Goal: Information Seeking & Learning: Check status

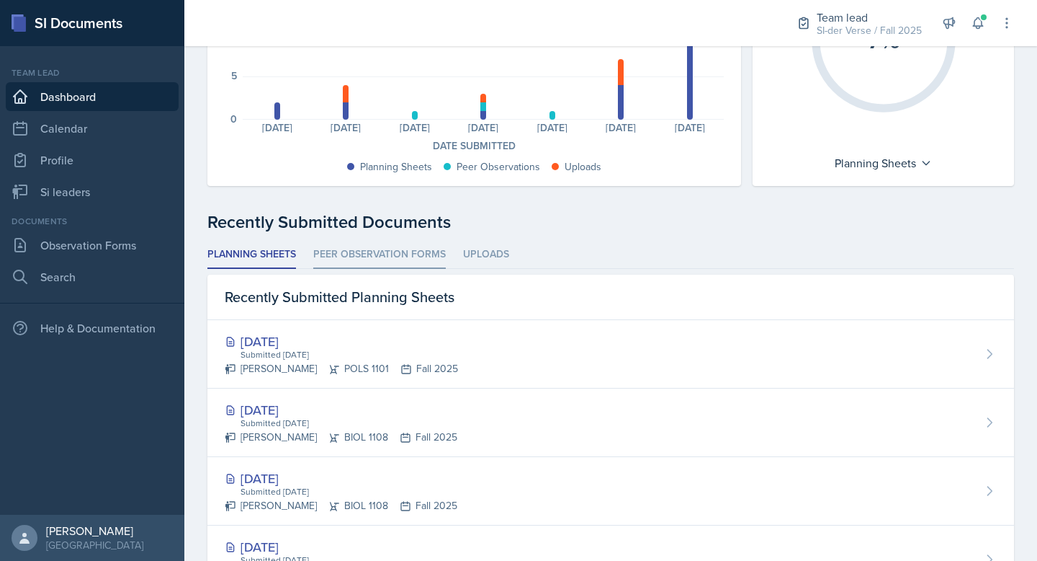
scroll to position [246, 0]
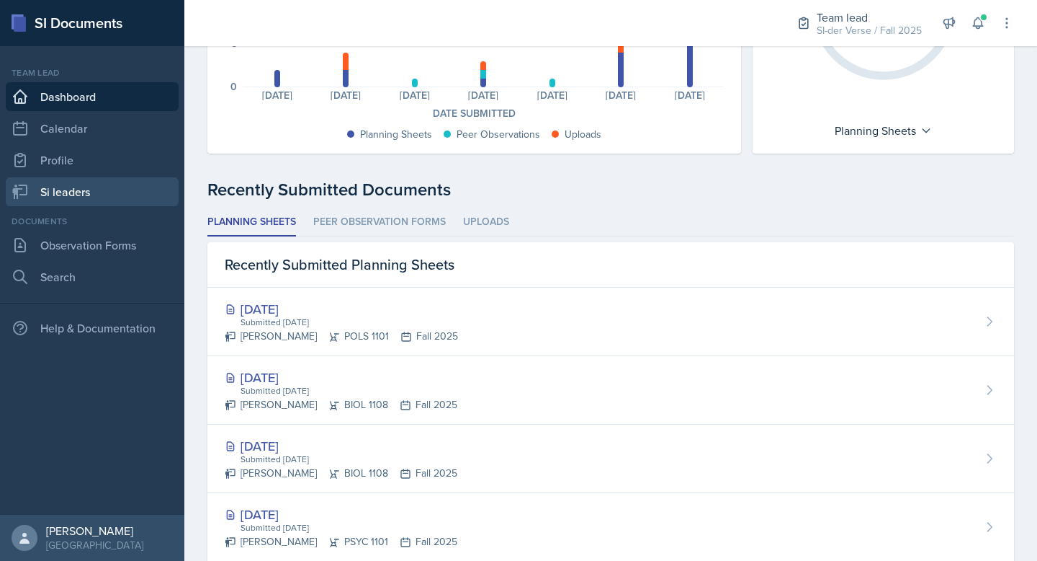
click at [78, 189] on link "Si leaders" at bounding box center [92, 191] width 173 height 29
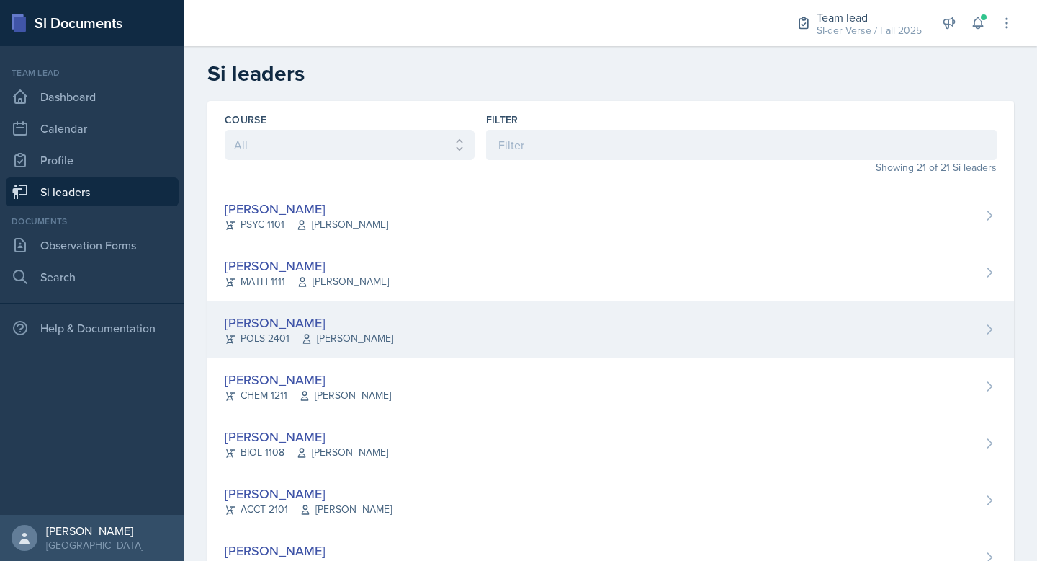
click at [367, 319] on div "[PERSON_NAME]" at bounding box center [309, 322] width 169 height 19
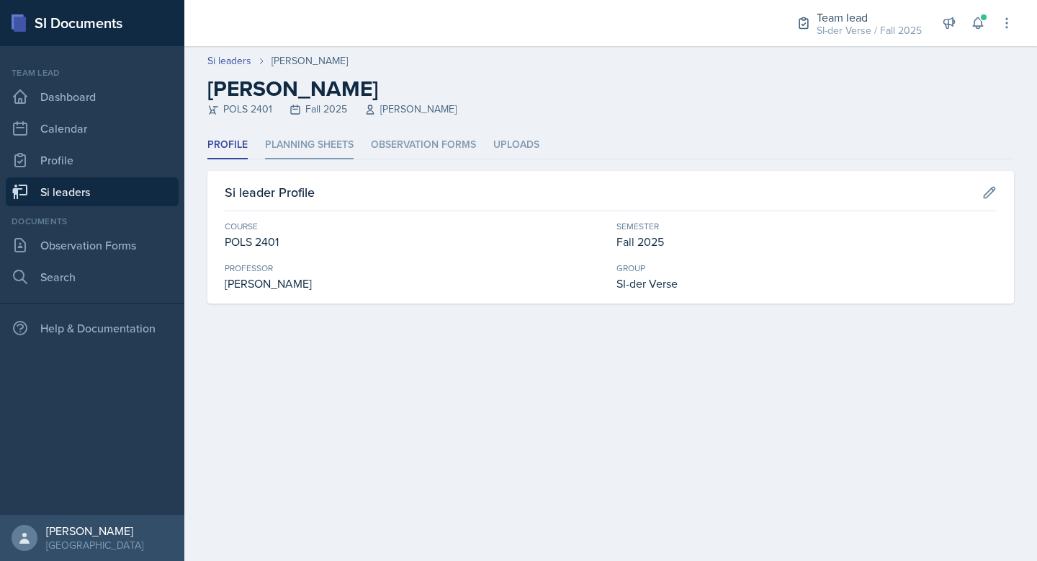
click at [291, 146] on li "Planning Sheets" at bounding box center [309, 145] width 89 height 28
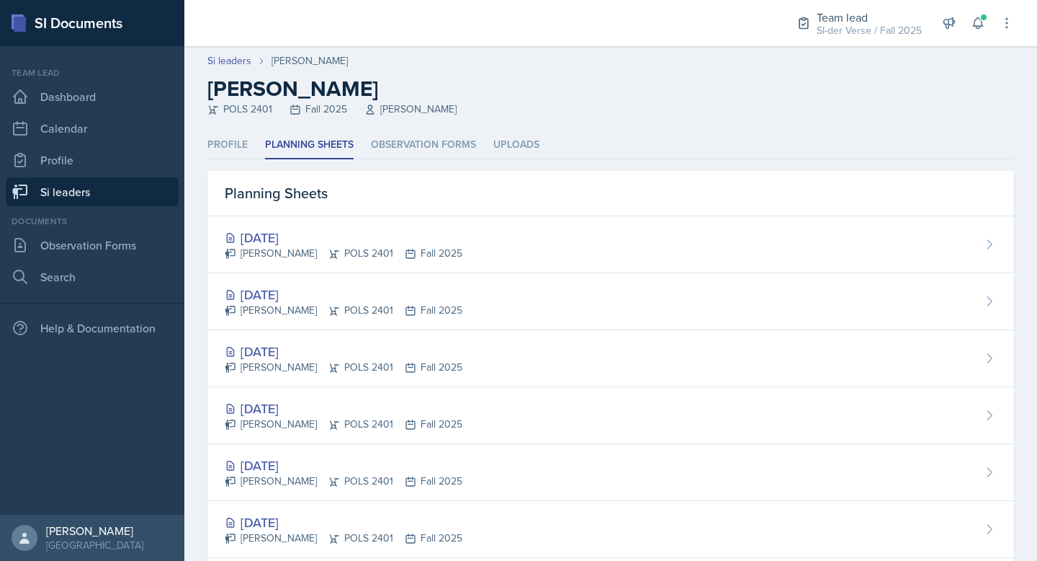
click at [50, 189] on link "Si leaders" at bounding box center [92, 191] width 173 height 29
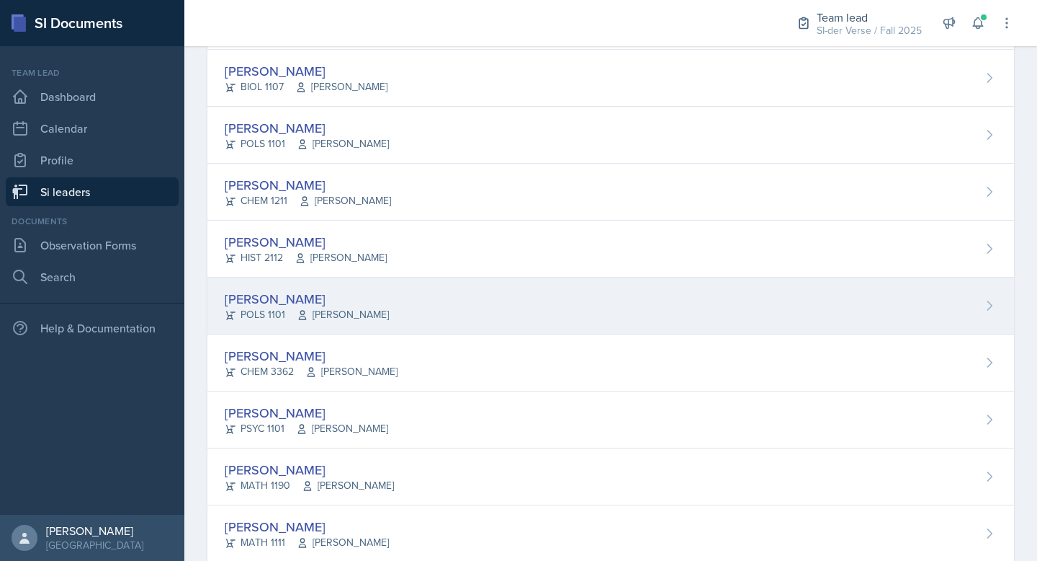
scroll to position [548, 0]
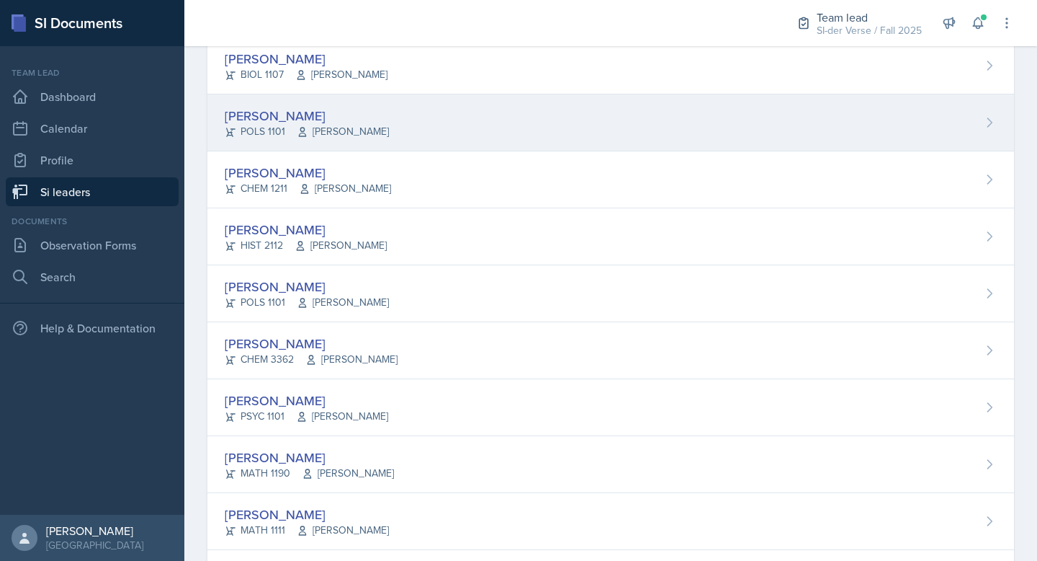
click at [371, 138] on div "[PERSON_NAME] POLS 1101 [PERSON_NAME]" at bounding box center [610, 122] width 807 height 57
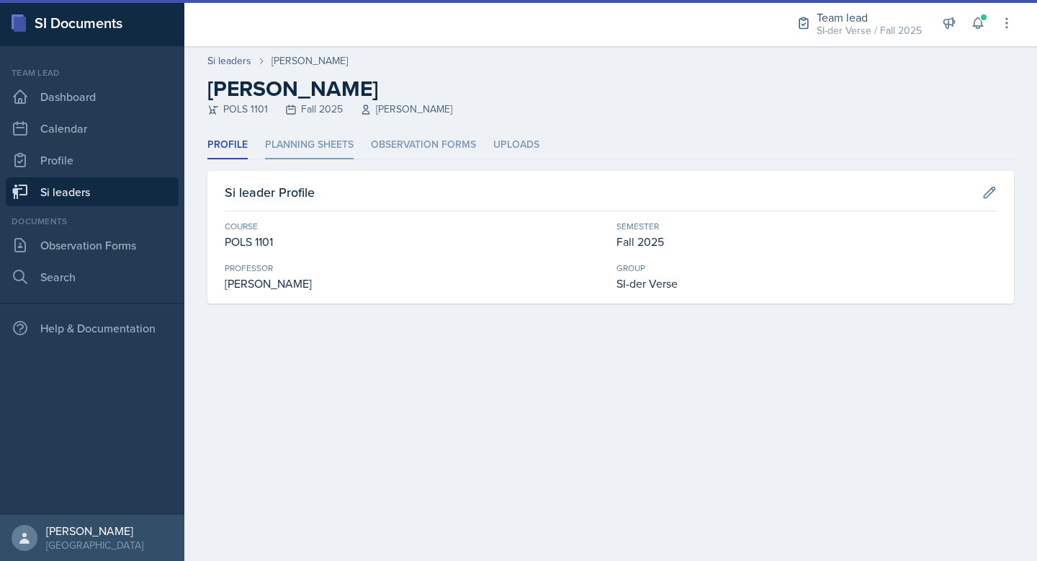
click at [331, 146] on li "Planning Sheets" at bounding box center [309, 145] width 89 height 28
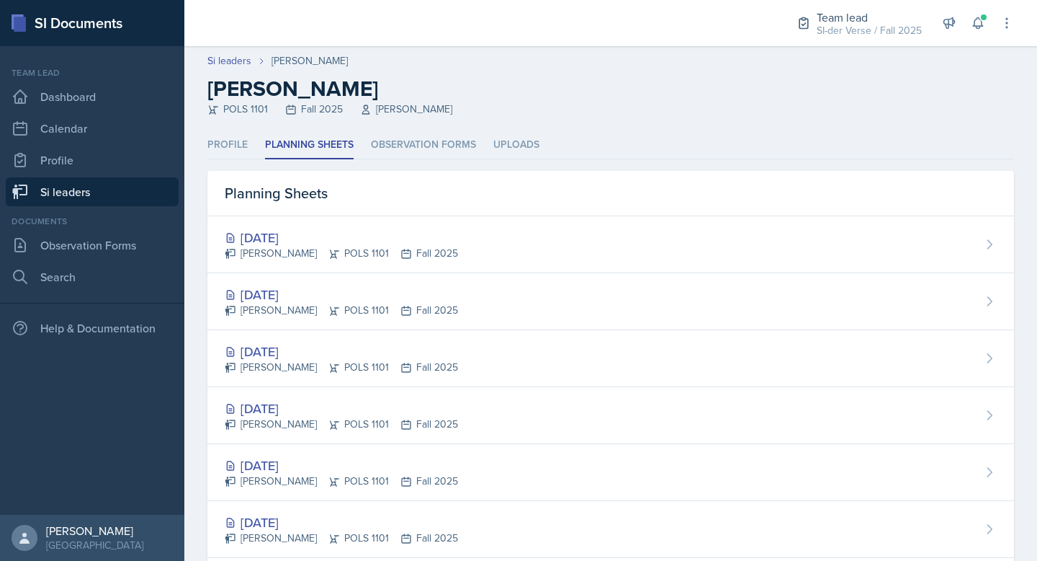
click at [95, 188] on link "Si leaders" at bounding box center [92, 191] width 173 height 29
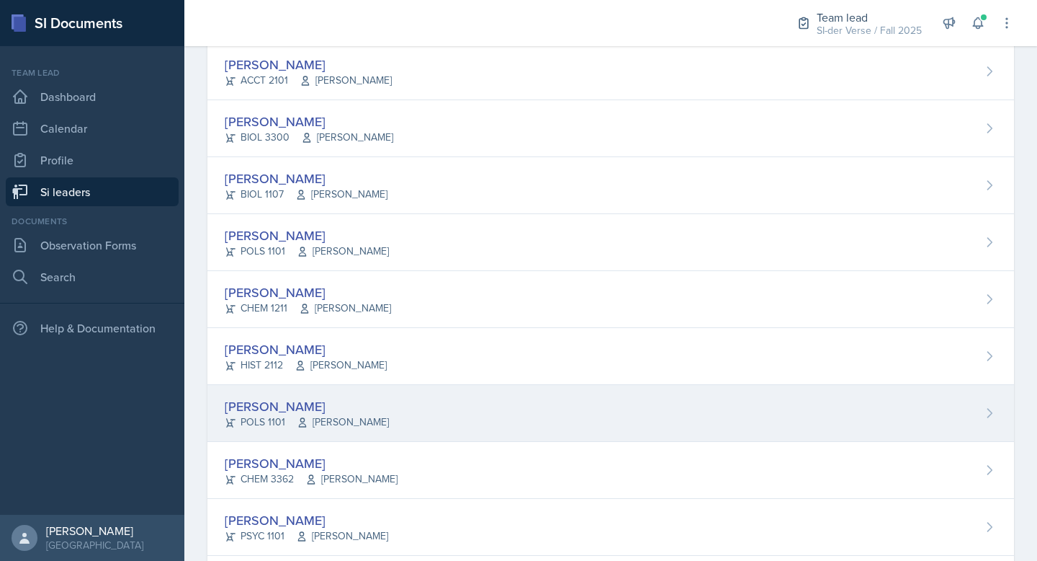
scroll to position [439, 0]
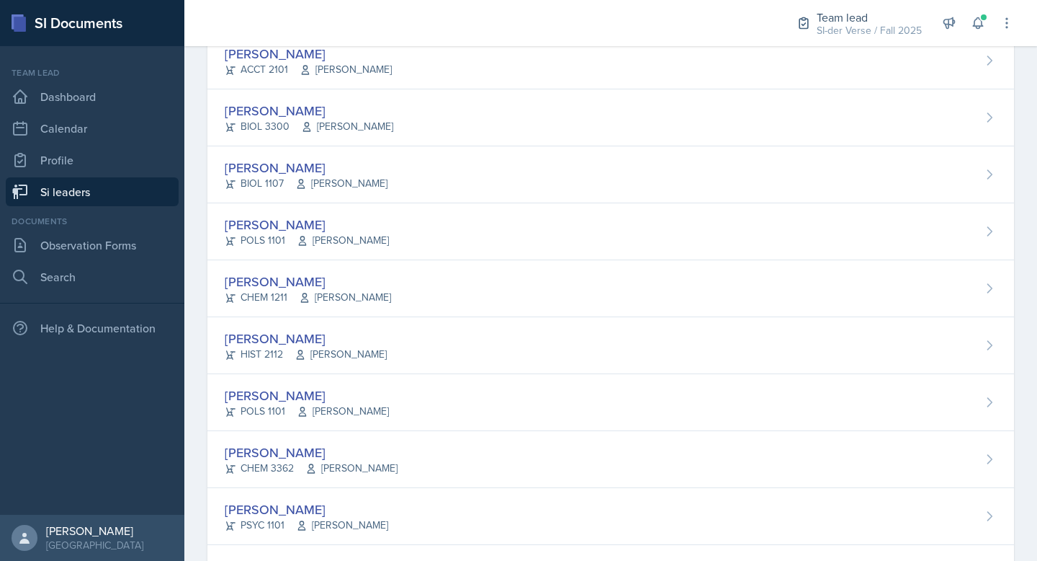
click at [287, 346] on div "[PERSON_NAME]" at bounding box center [306, 338] width 162 height 19
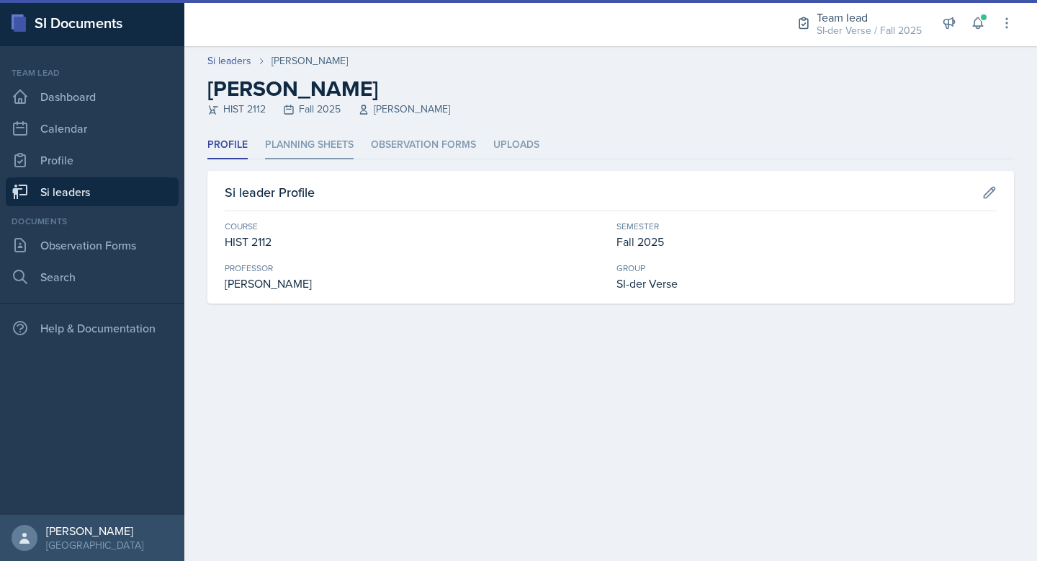
click at [304, 143] on li "Planning Sheets" at bounding box center [309, 145] width 89 height 28
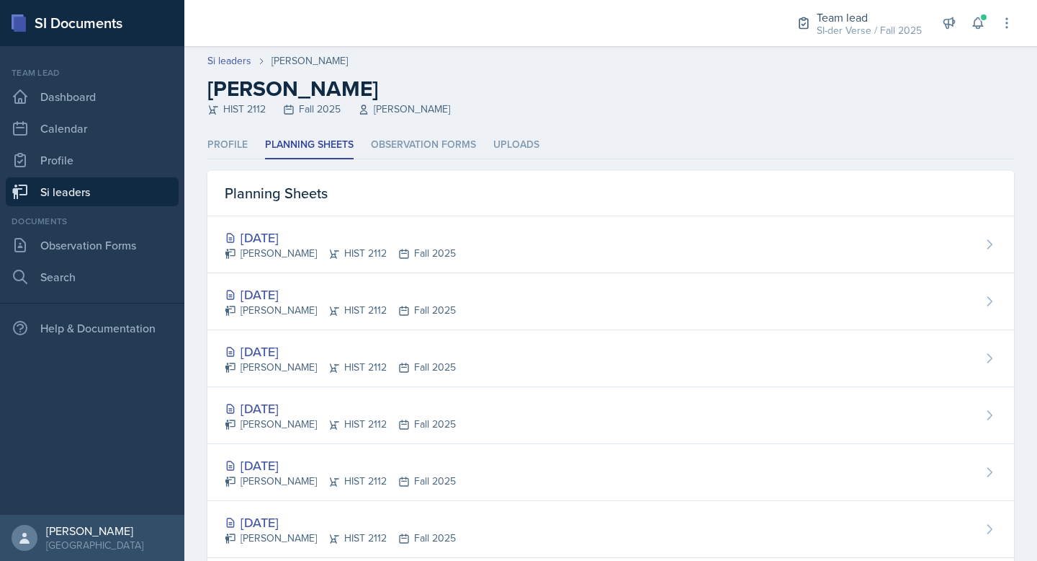
click at [36, 190] on link "Si leaders" at bounding box center [92, 191] width 173 height 29
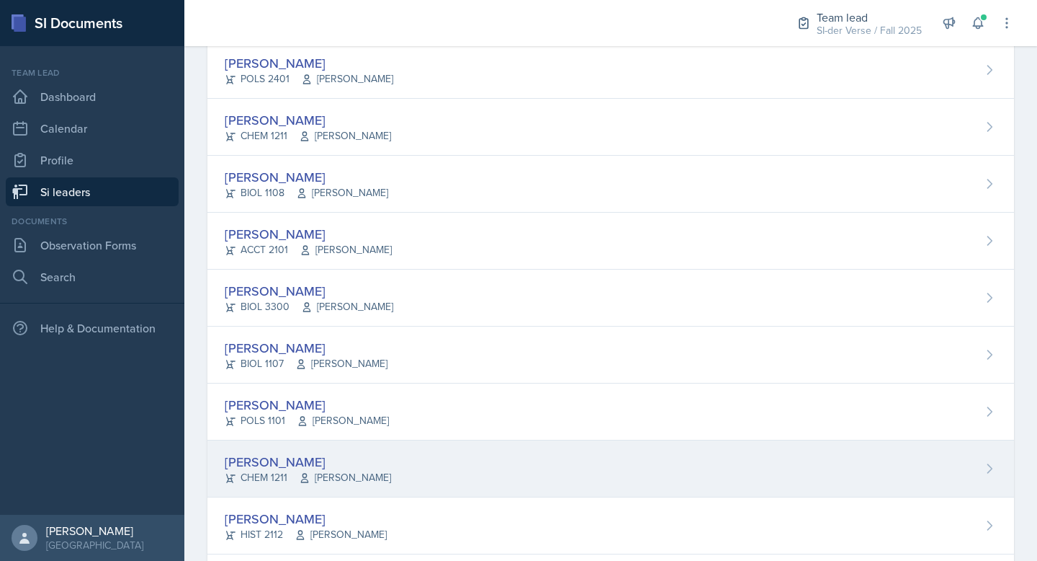
scroll to position [397, 0]
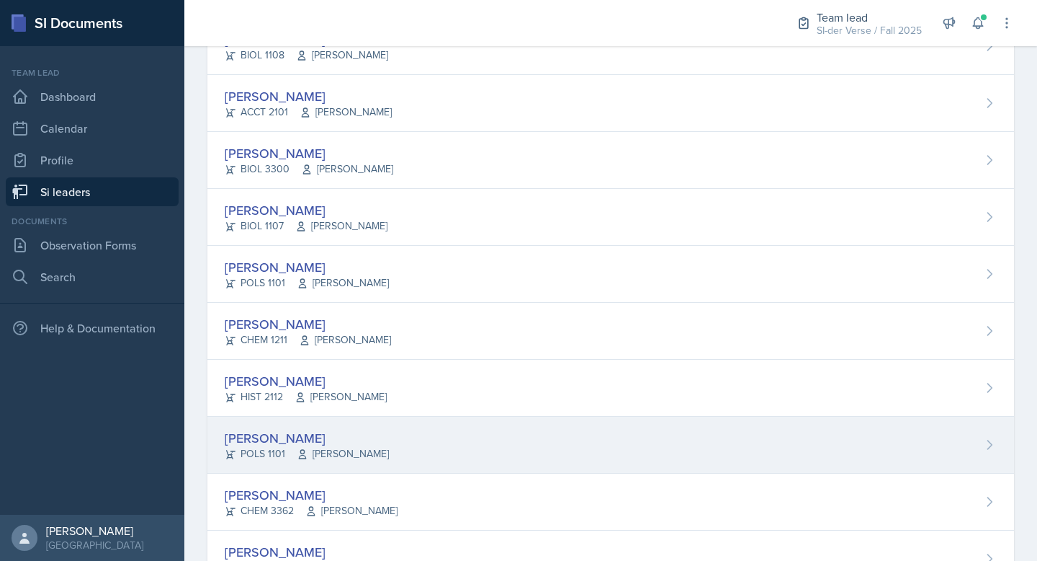
click at [346, 421] on div "[PERSON_NAME] POLS 1101 [PERSON_NAME]" at bounding box center [610, 444] width 807 height 57
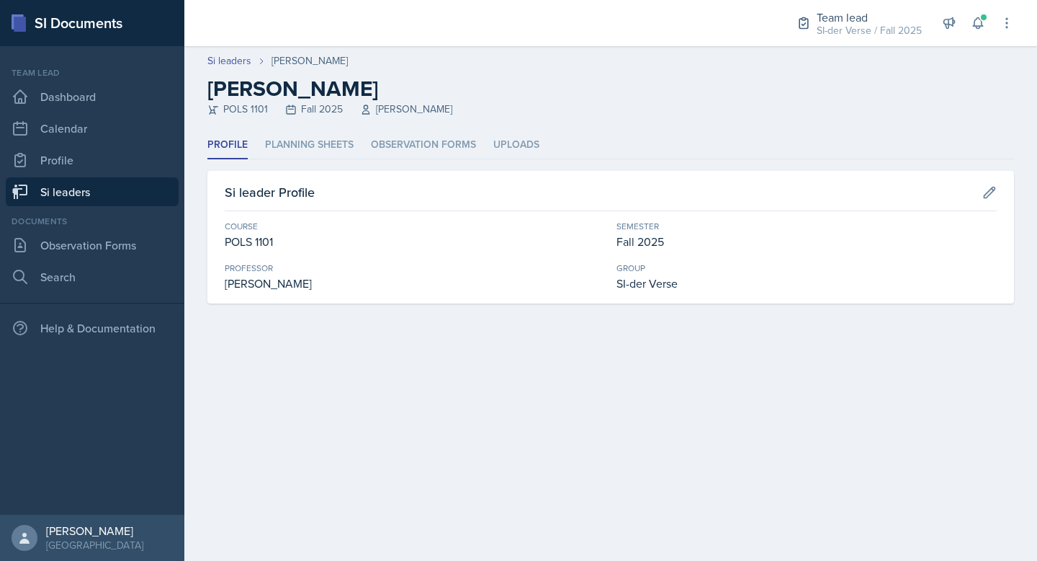
click at [304, 127] on header "Si leaders [PERSON_NAME] [PERSON_NAME] POLS 1101 Fall 2025 [PERSON_NAME]" at bounding box center [610, 88] width 853 height 85
click at [307, 140] on li "Planning Sheets" at bounding box center [309, 145] width 89 height 28
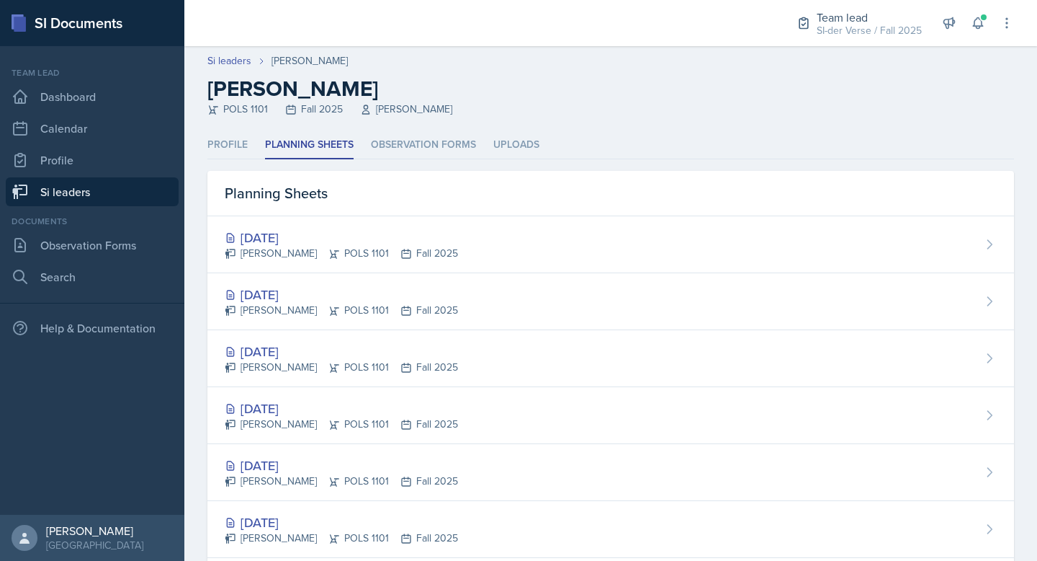
click at [64, 192] on link "Si leaders" at bounding box center [92, 191] width 173 height 29
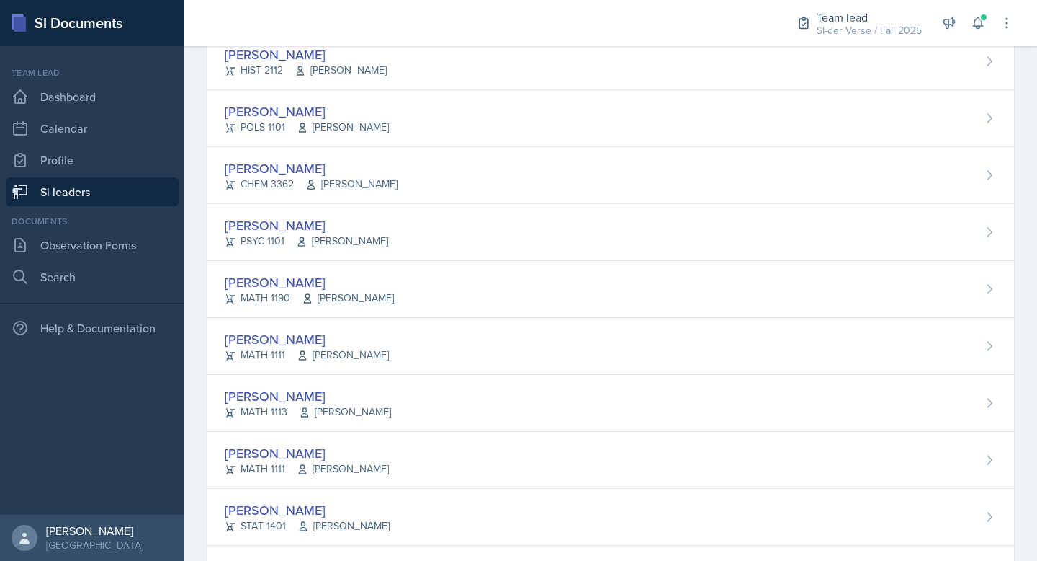
scroll to position [751, 0]
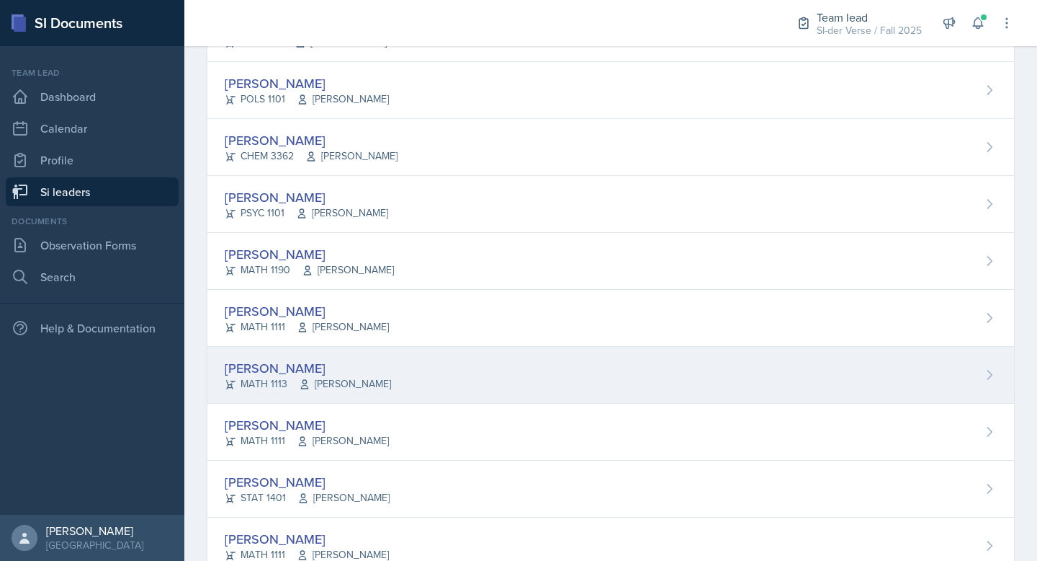
click at [322, 352] on div "[PERSON_NAME] MATH 1113 [PERSON_NAME]" at bounding box center [610, 375] width 807 height 57
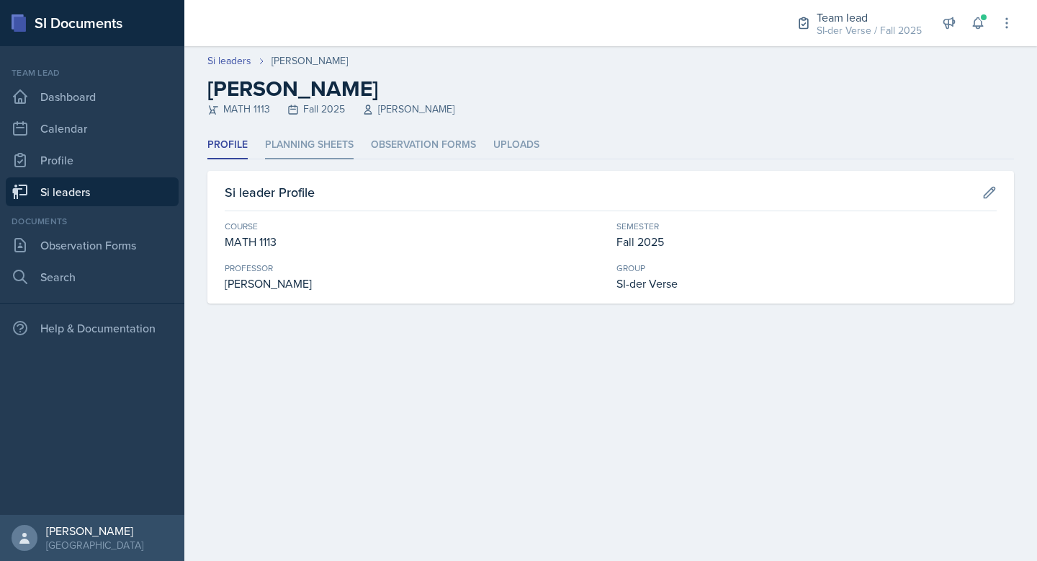
click at [292, 144] on li "Planning Sheets" at bounding box center [309, 145] width 89 height 28
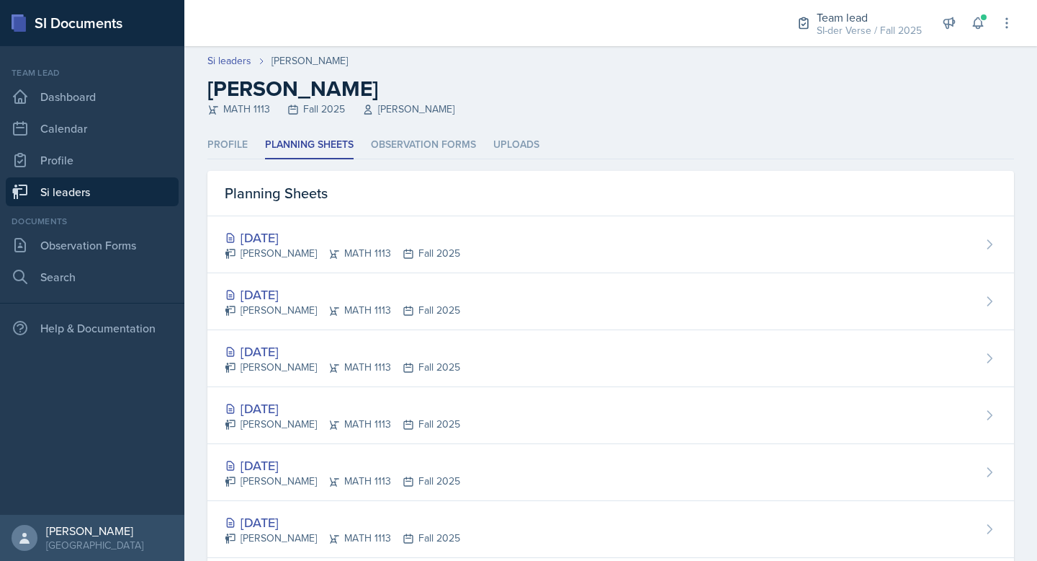
click at [80, 197] on link "Si leaders" at bounding box center [92, 191] width 173 height 29
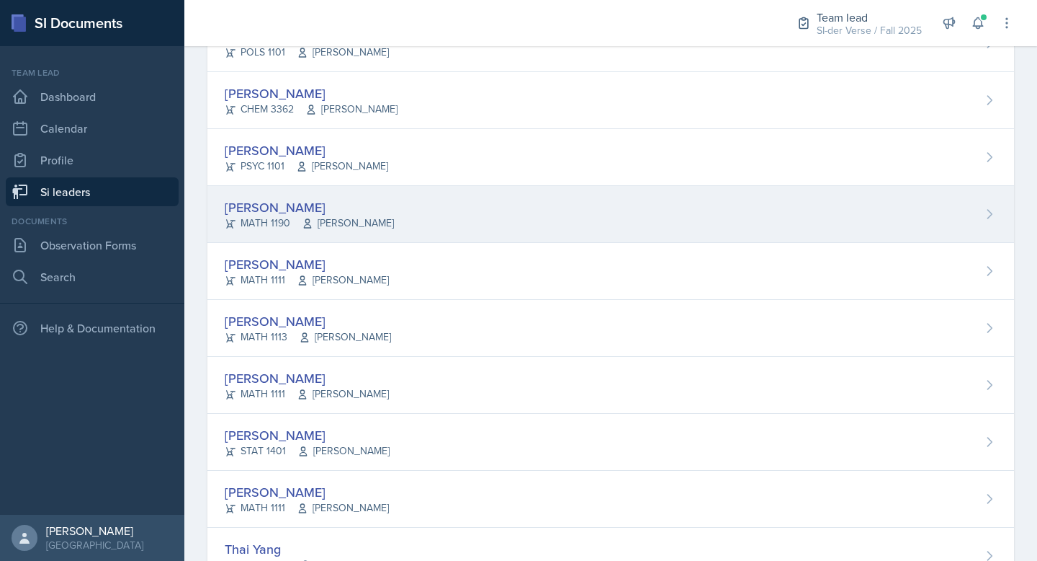
scroll to position [856, 0]
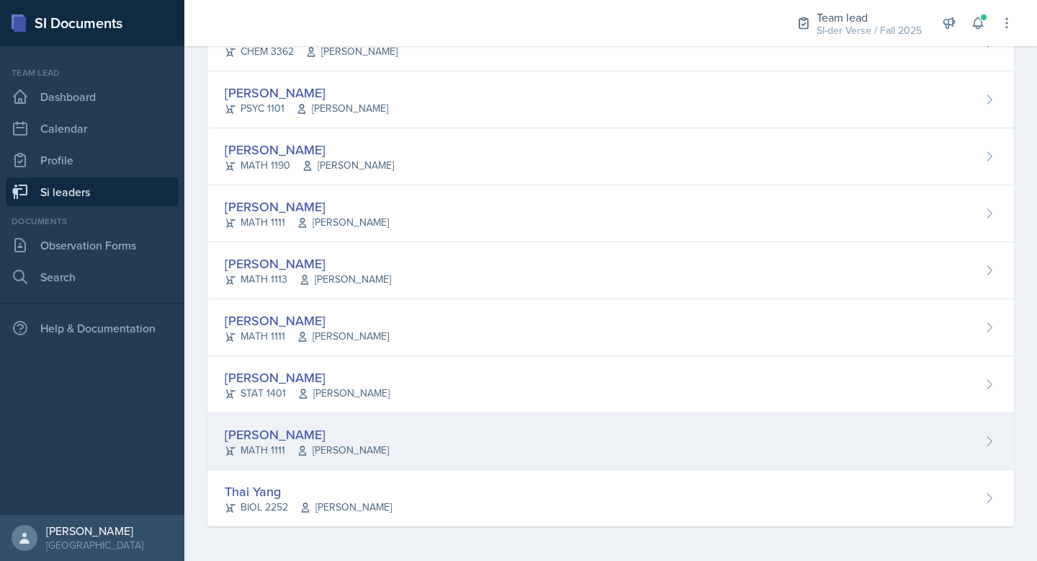
click at [341, 421] on div "[PERSON_NAME] MATH 1111 [PERSON_NAME]" at bounding box center [610, 441] width 807 height 57
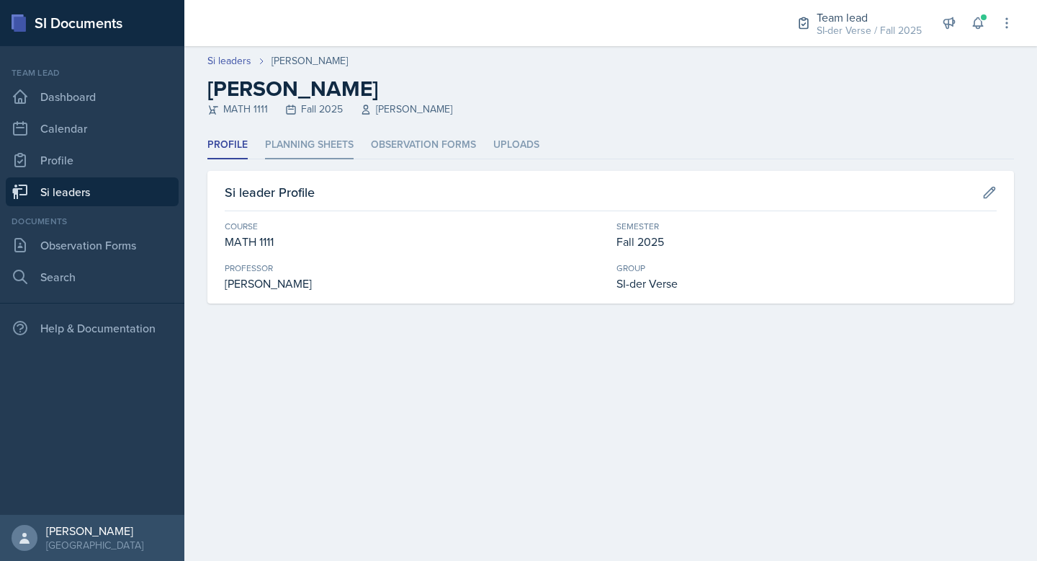
click at [314, 133] on li "Planning Sheets" at bounding box center [309, 145] width 89 height 28
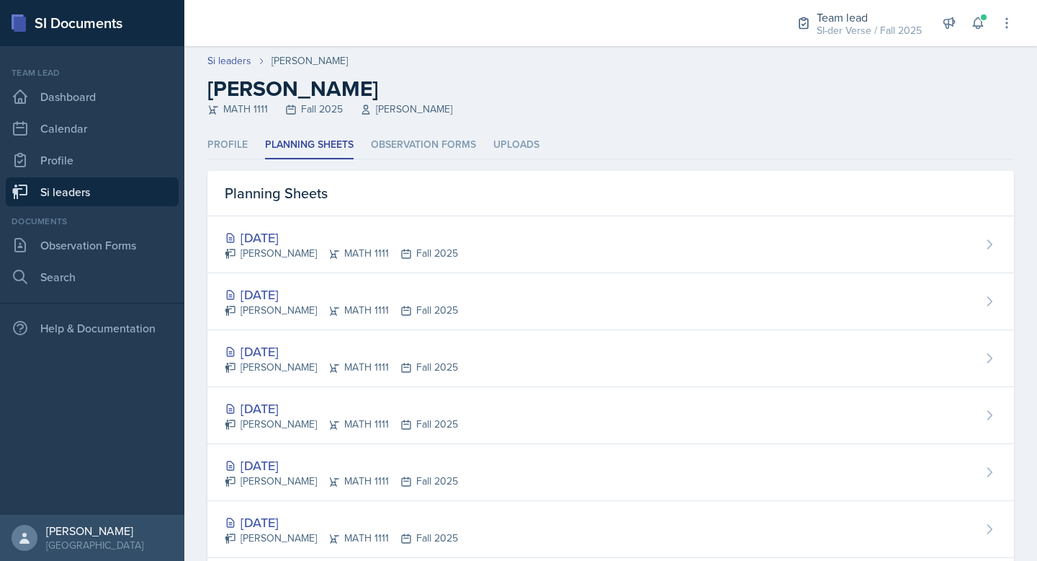
click at [121, 195] on link "Si leaders" at bounding box center [92, 191] width 173 height 29
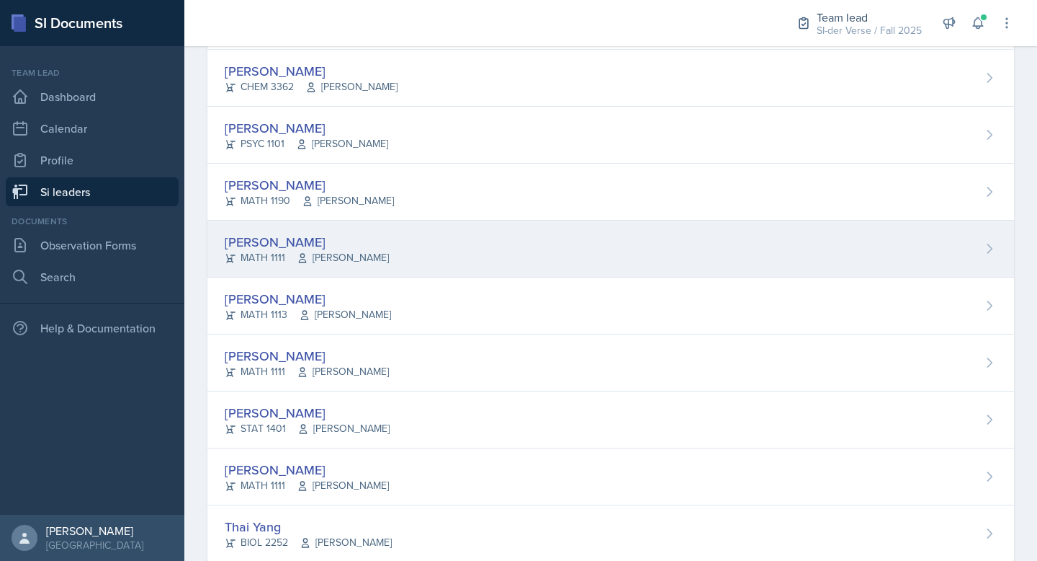
scroll to position [856, 0]
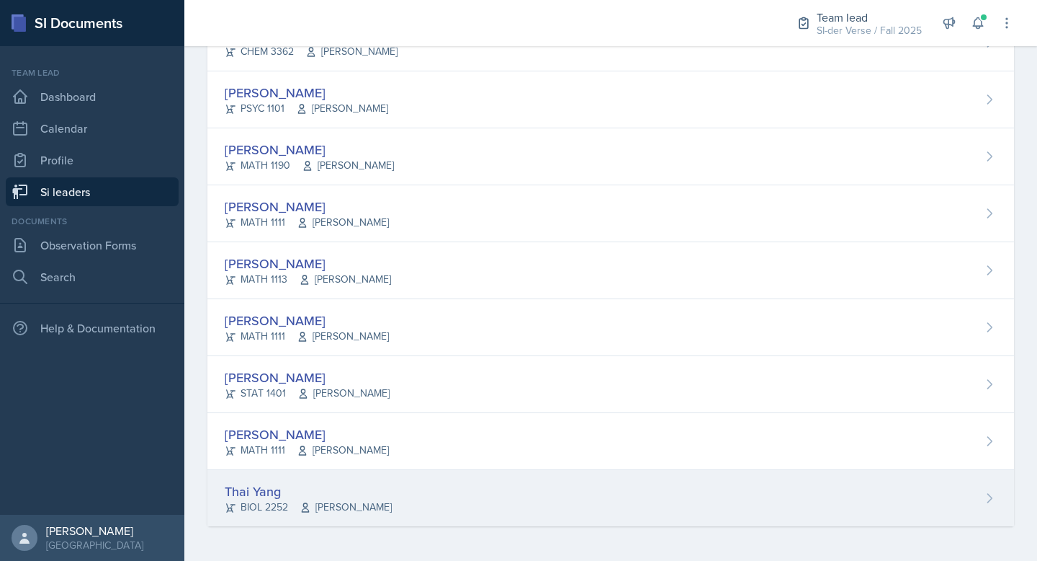
click at [334, 482] on div "Thai Yang" at bounding box center [308, 490] width 167 height 19
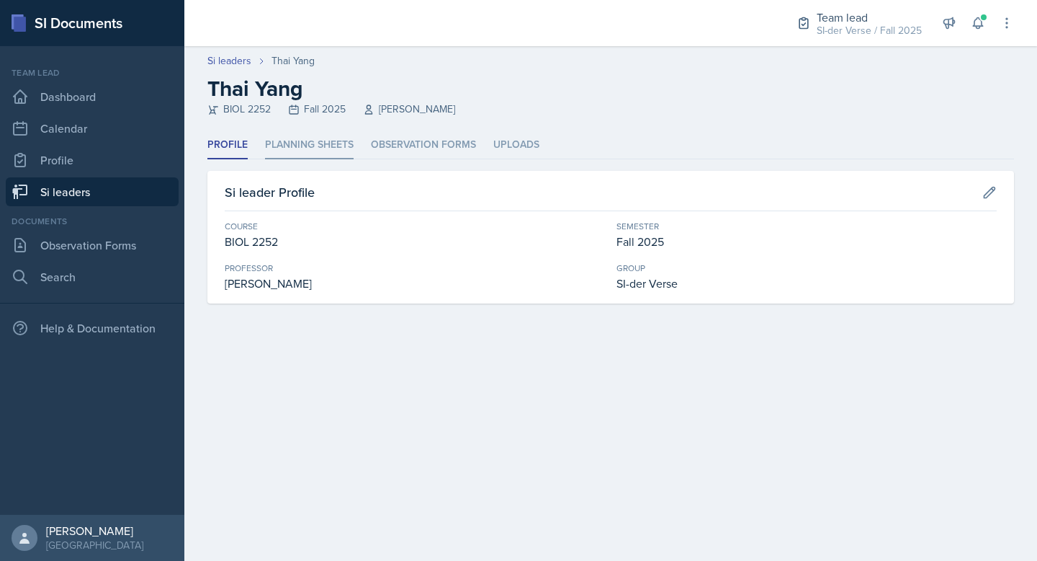
click at [308, 142] on li "Planning Sheets" at bounding box center [309, 145] width 89 height 28
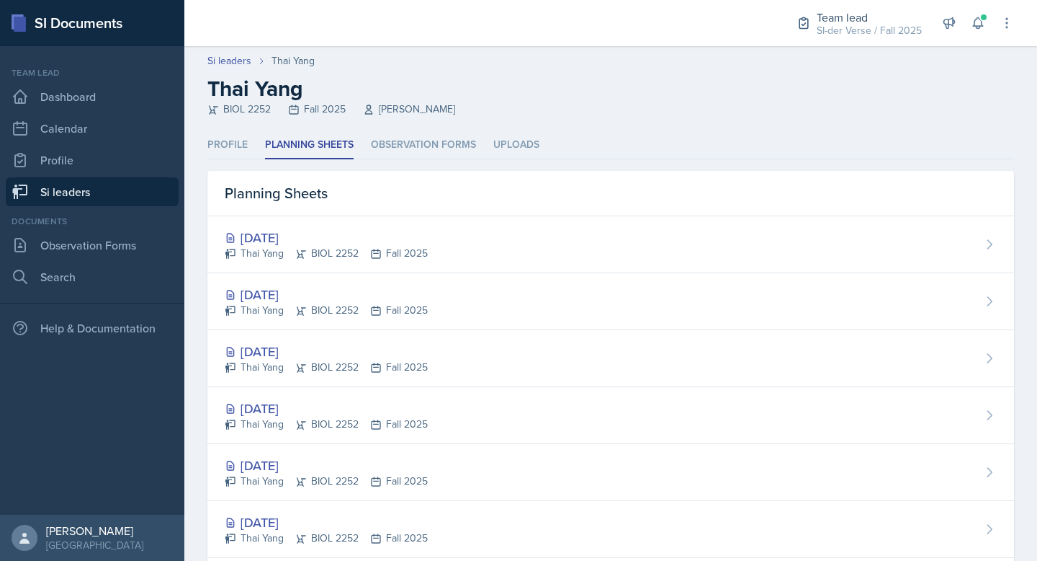
click at [119, 195] on link "Si leaders" at bounding box center [92, 191] width 173 height 29
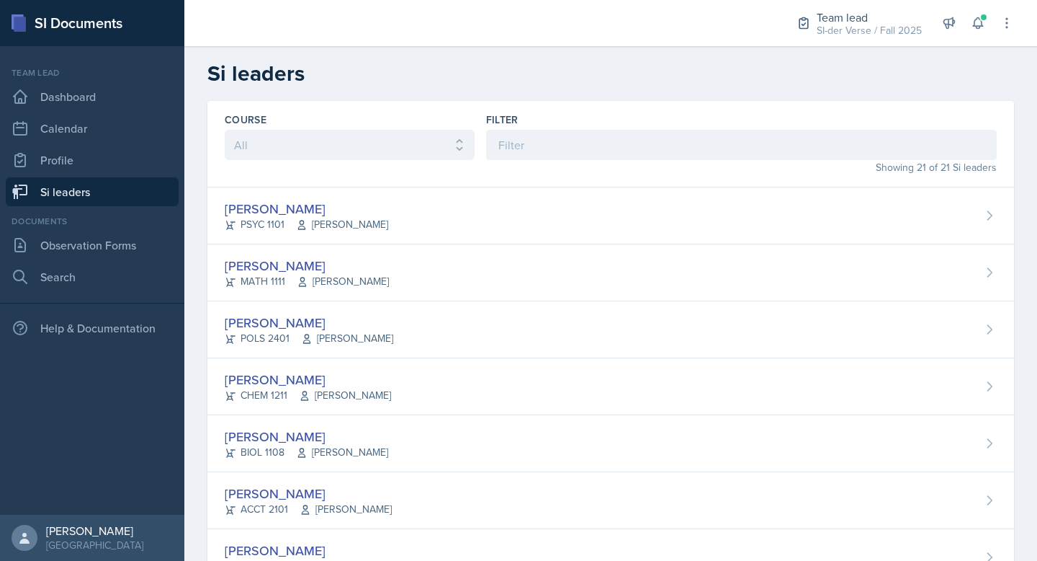
click at [84, 203] on link "Si leaders" at bounding box center [92, 191] width 173 height 29
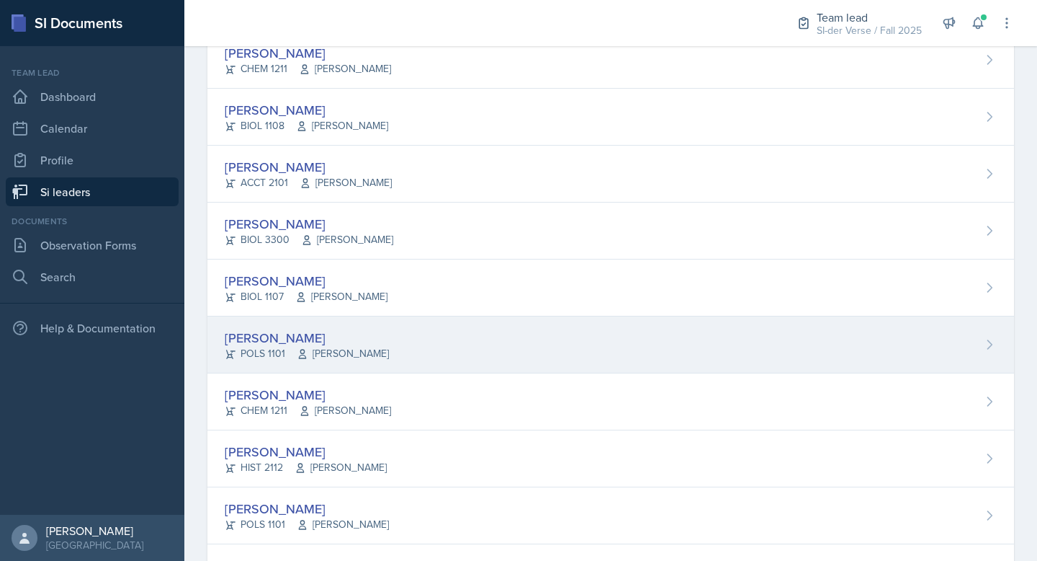
scroll to position [407, 0]
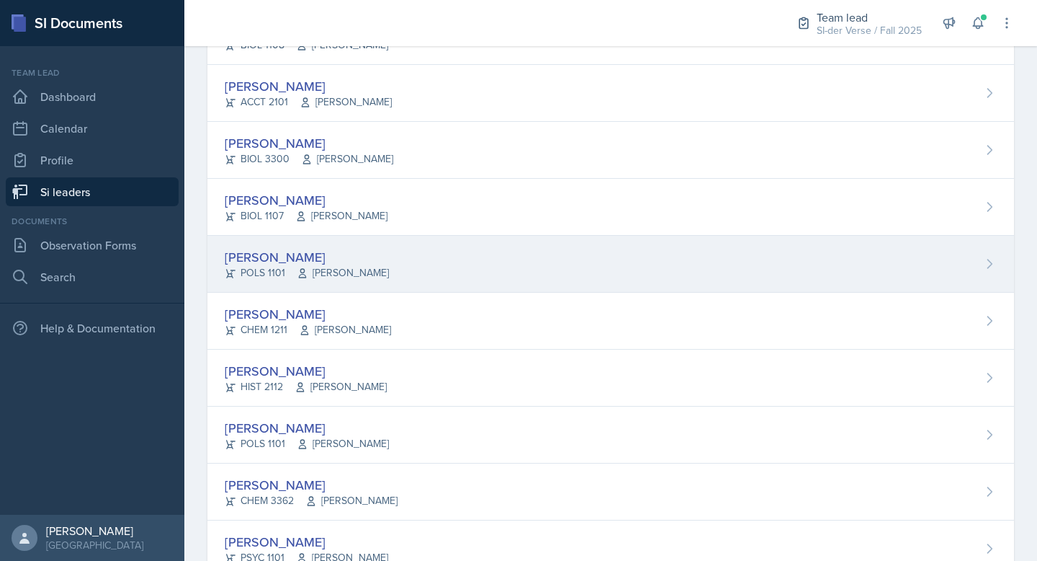
click at [282, 251] on div "[PERSON_NAME]" at bounding box center [307, 256] width 164 height 19
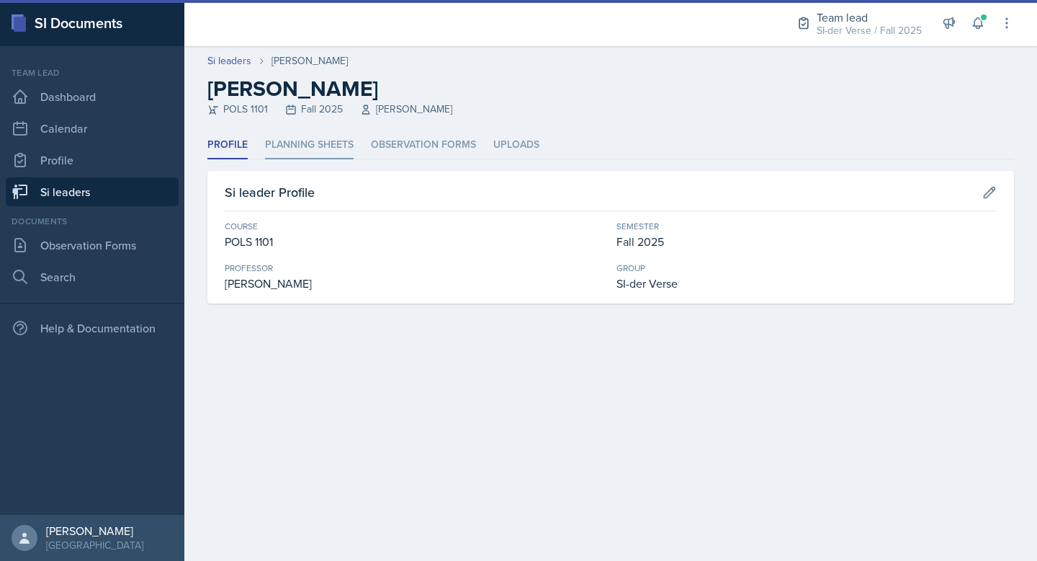
click at [298, 158] on li "Planning Sheets" at bounding box center [309, 145] width 89 height 28
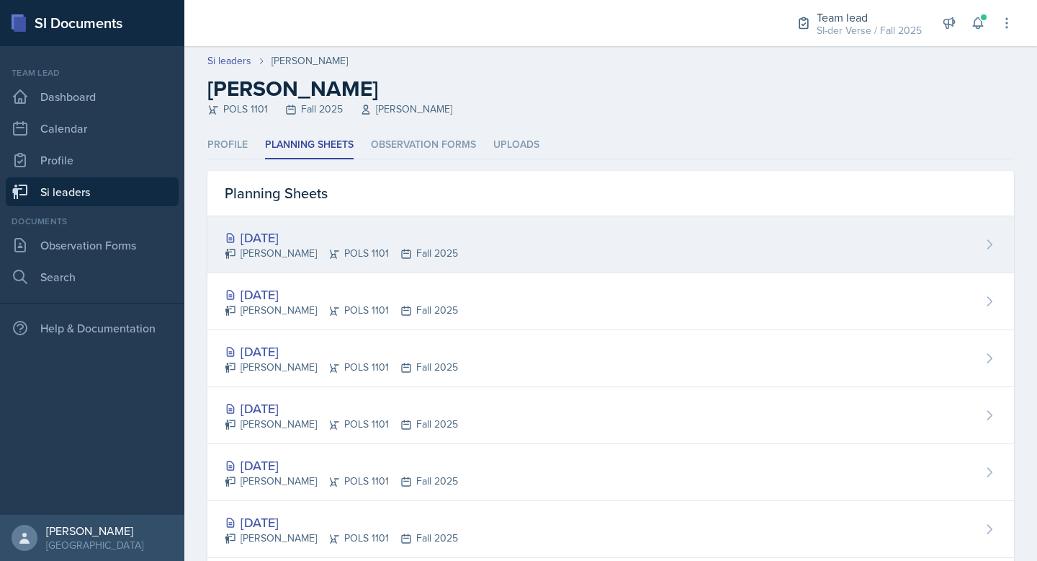
click at [313, 238] on div "[DATE]" at bounding box center [341, 237] width 233 height 19
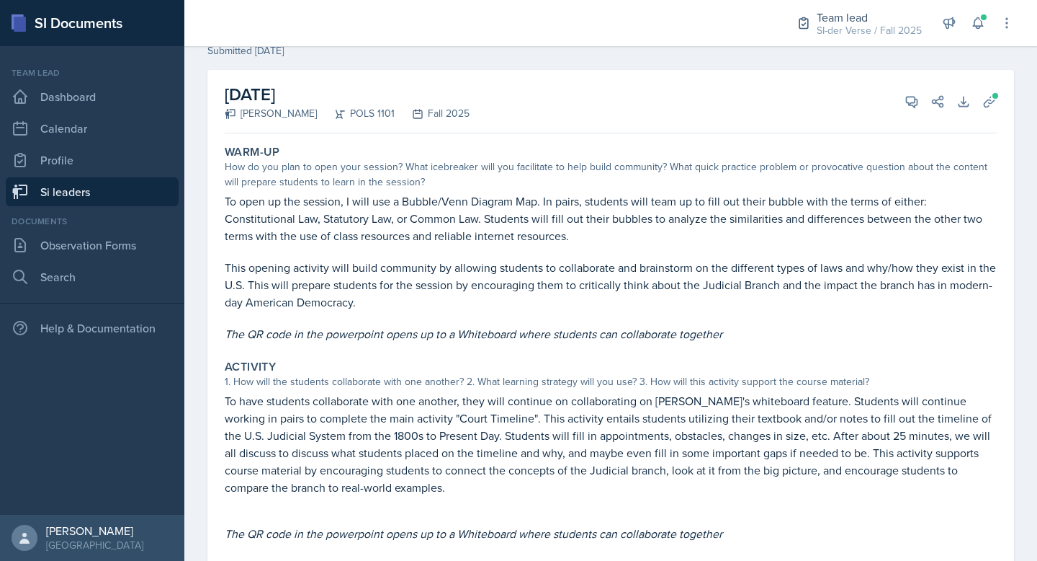
scroll to position [9, 0]
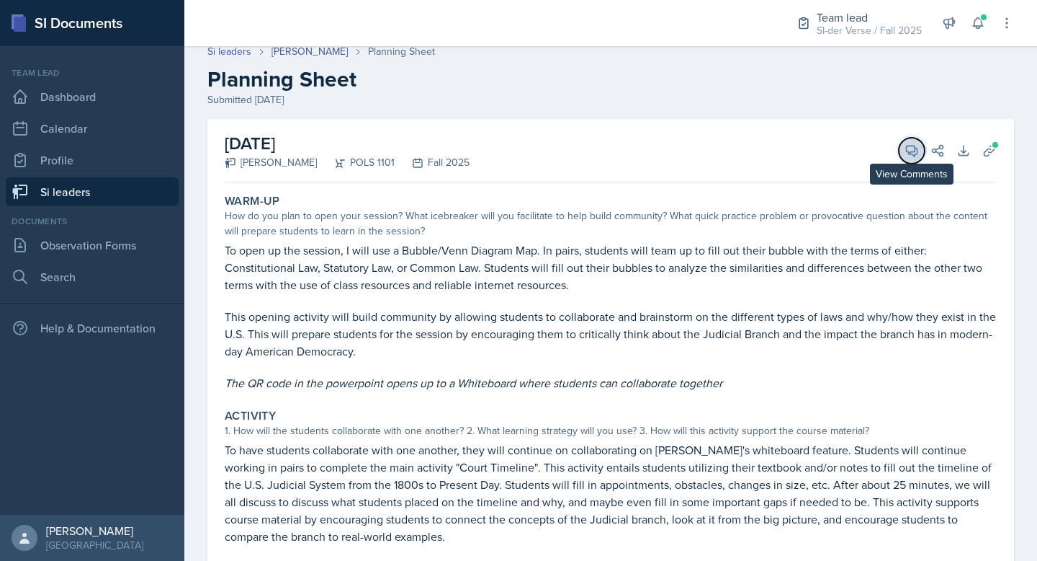
click at [914, 146] on span at bounding box center [917, 145] width 7 height 7
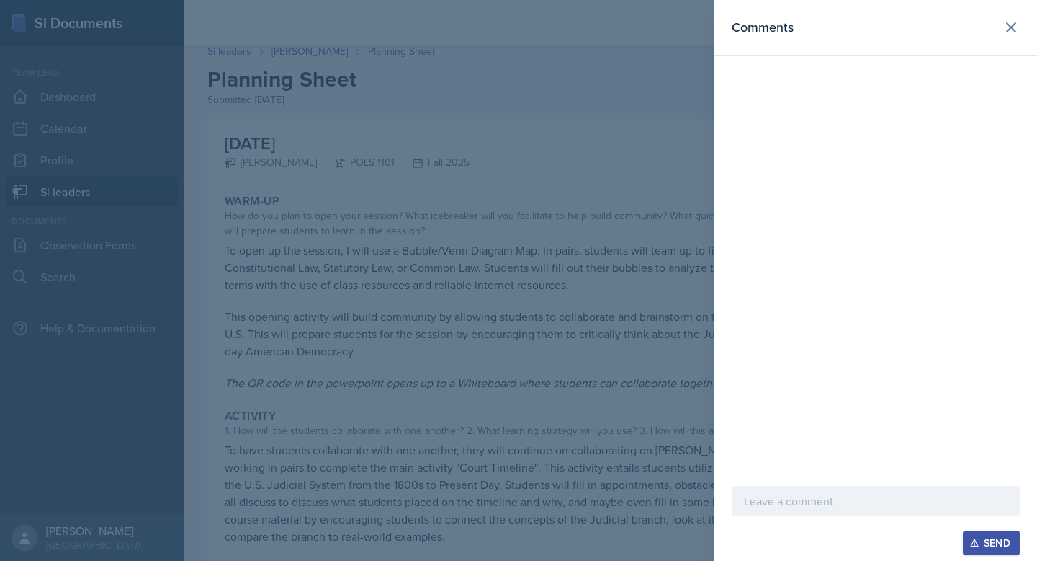
click at [553, 161] on div at bounding box center [518, 280] width 1037 height 561
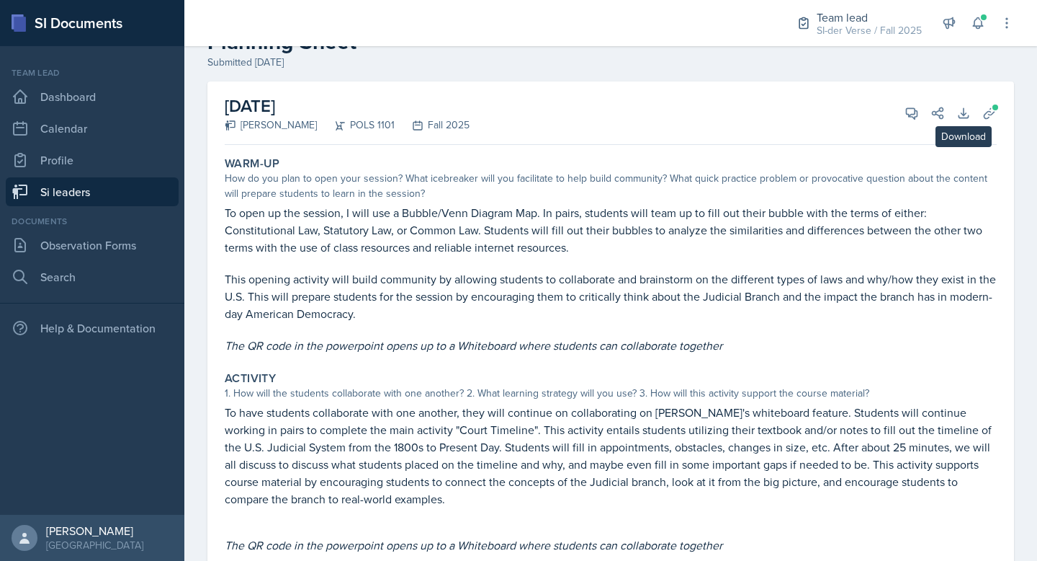
scroll to position [104, 0]
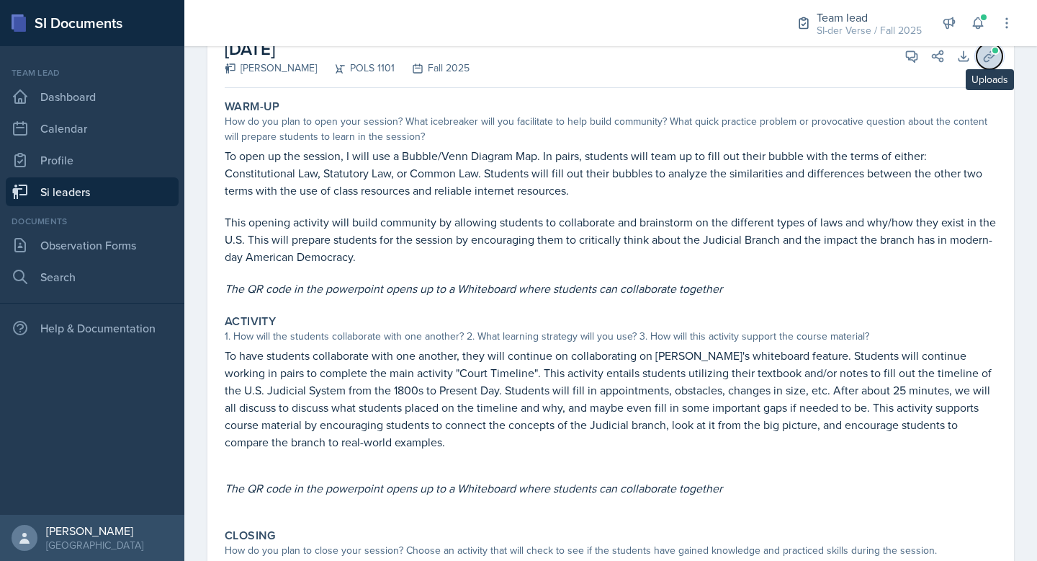
click at [984, 56] on icon at bounding box center [989, 55] width 11 height 11
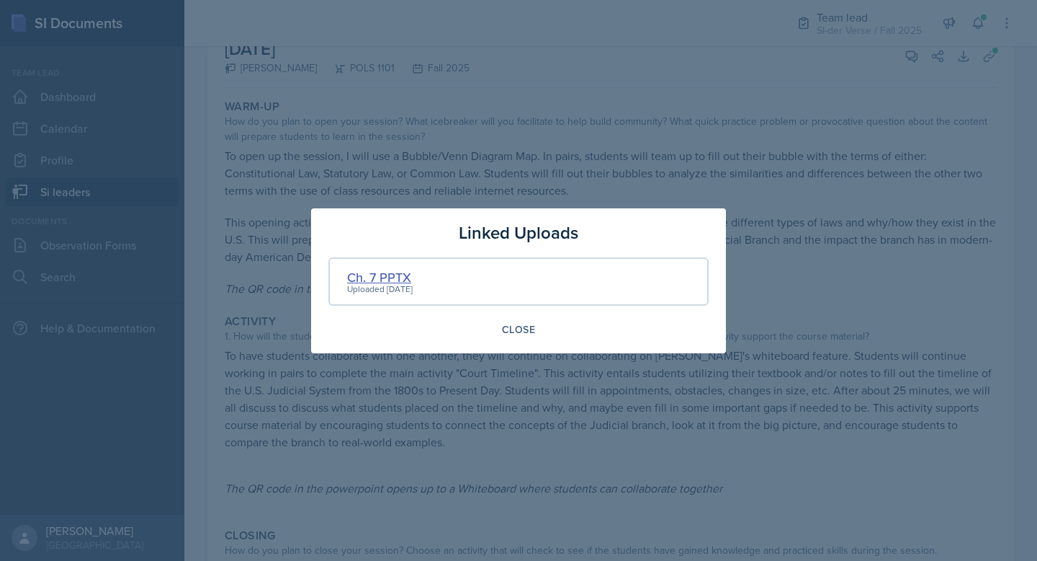
click at [406, 274] on div "Ch. 7 PPTX" at bounding box center [380, 276] width 66 height 19
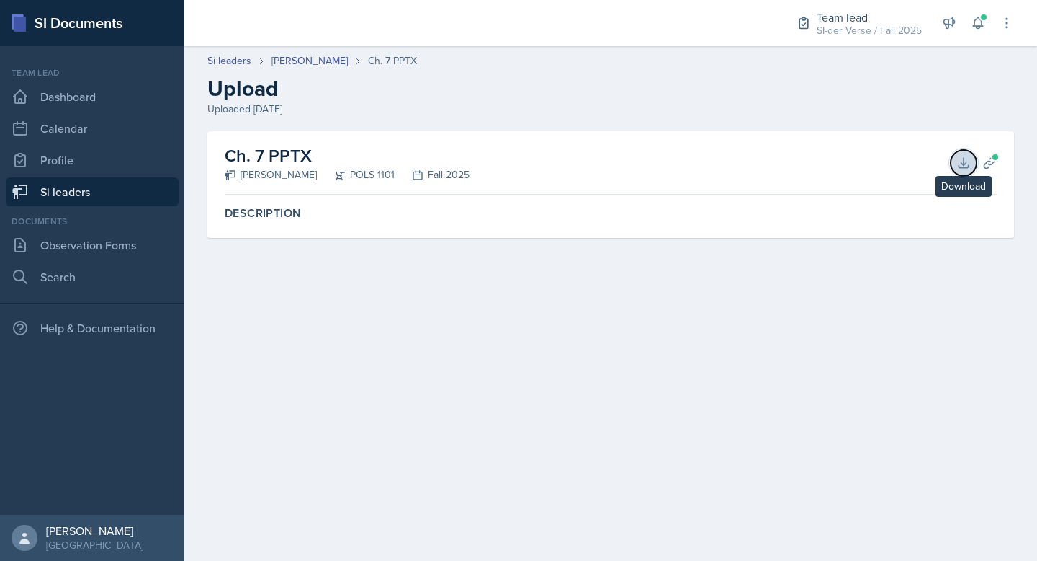
click at [968, 156] on icon at bounding box center [964, 163] width 14 height 14
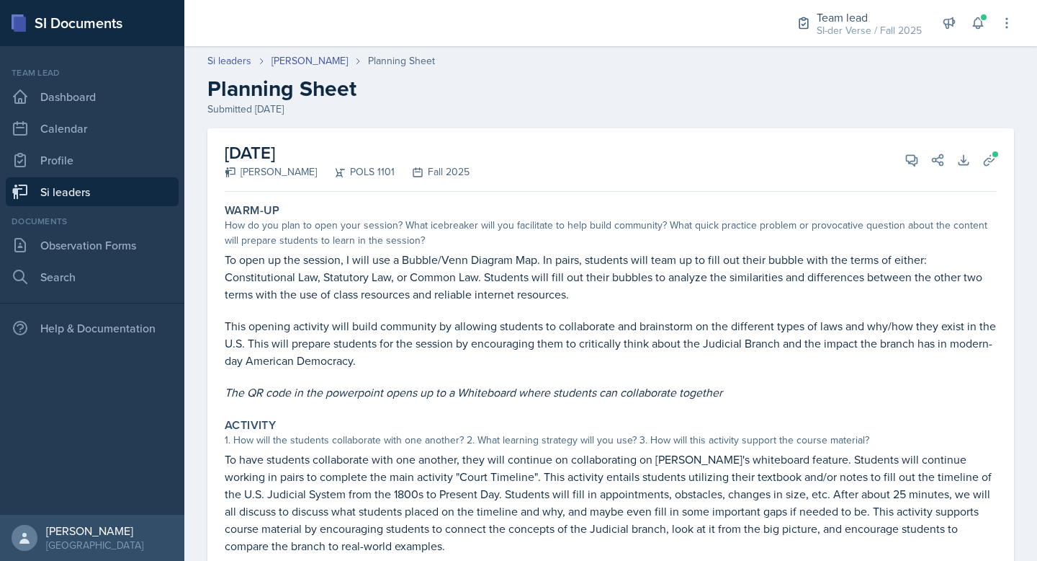
click at [263, 171] on div "[PERSON_NAME]" at bounding box center [271, 171] width 92 height 15
click at [304, 61] on link "[PERSON_NAME]" at bounding box center [310, 60] width 76 height 15
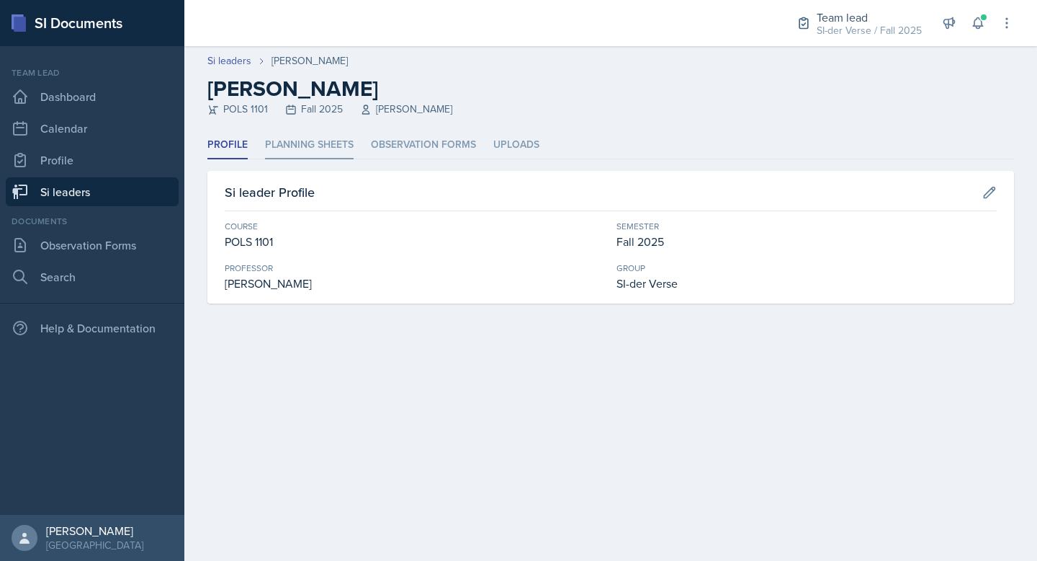
click at [282, 153] on li "Planning Sheets" at bounding box center [309, 145] width 89 height 28
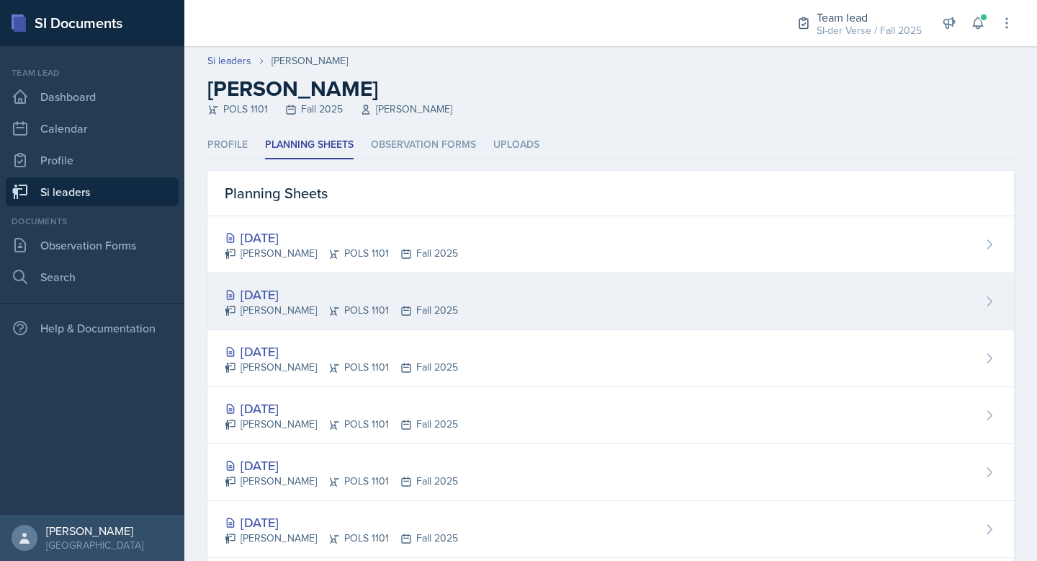
click at [288, 289] on div "[DATE]" at bounding box center [341, 294] width 233 height 19
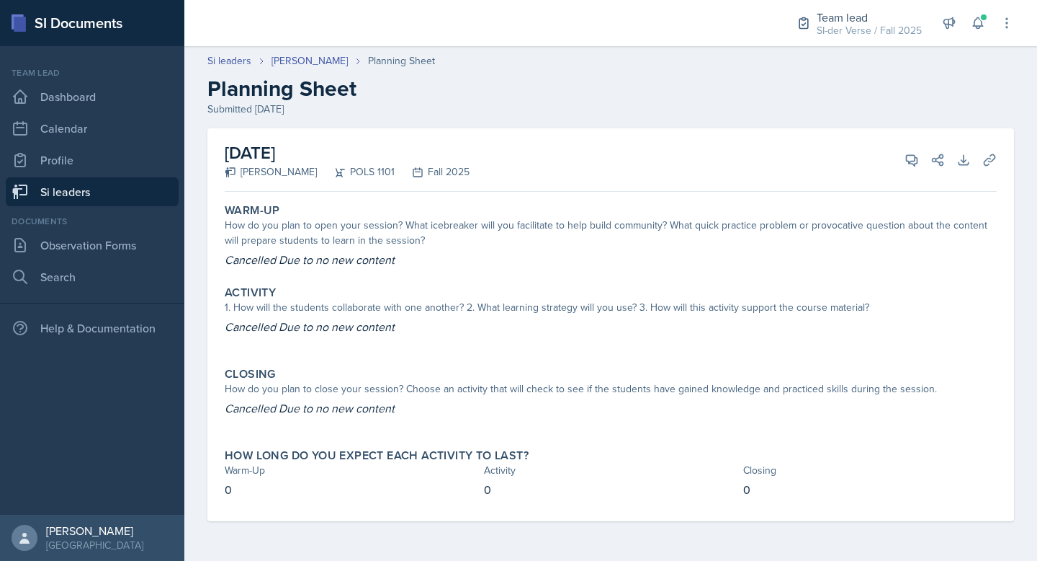
click at [96, 192] on link "Si leaders" at bounding box center [92, 191] width 173 height 29
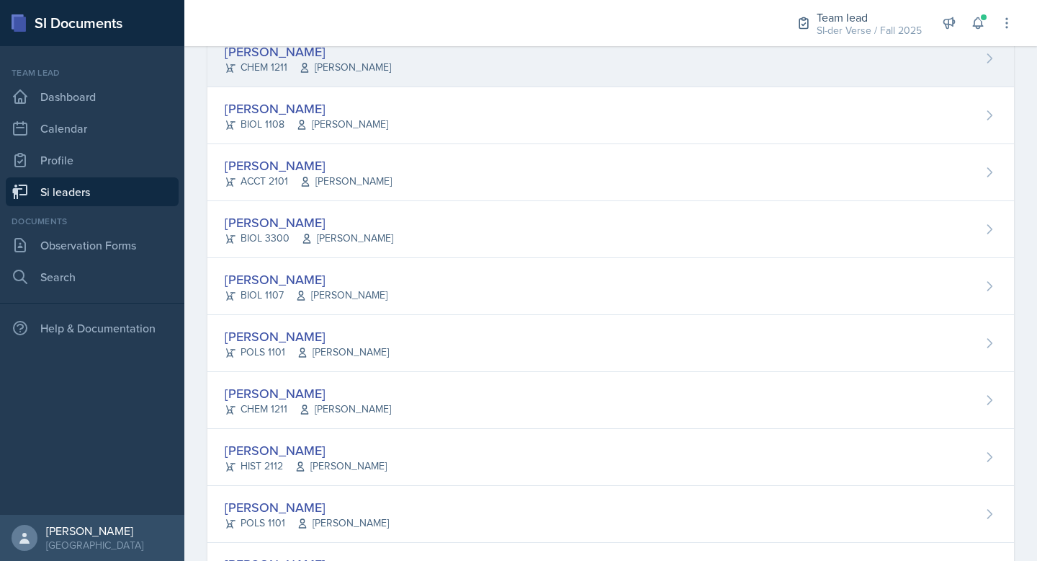
scroll to position [478, 0]
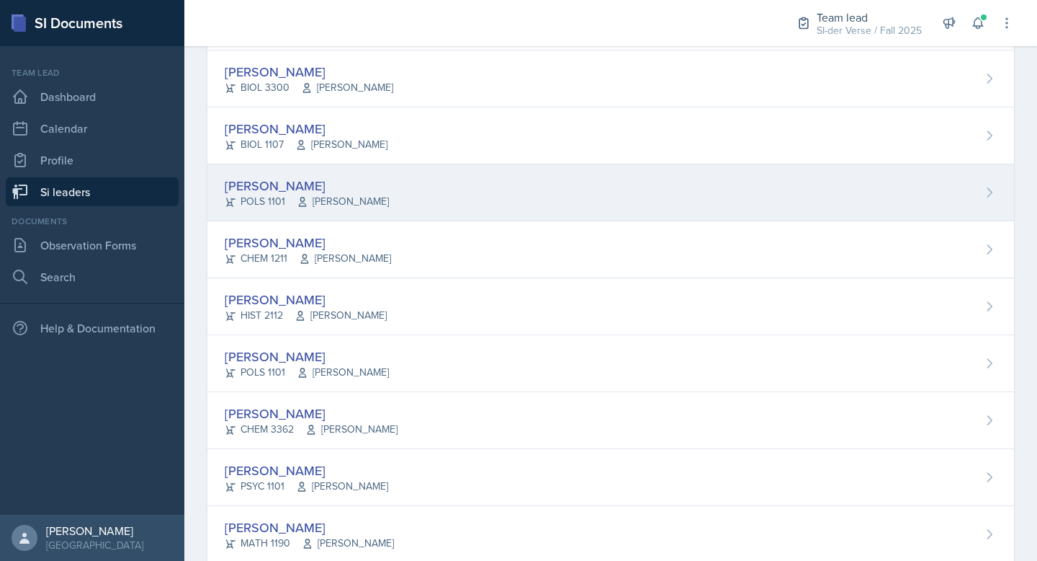
click at [318, 187] on div "[PERSON_NAME]" at bounding box center [307, 185] width 164 height 19
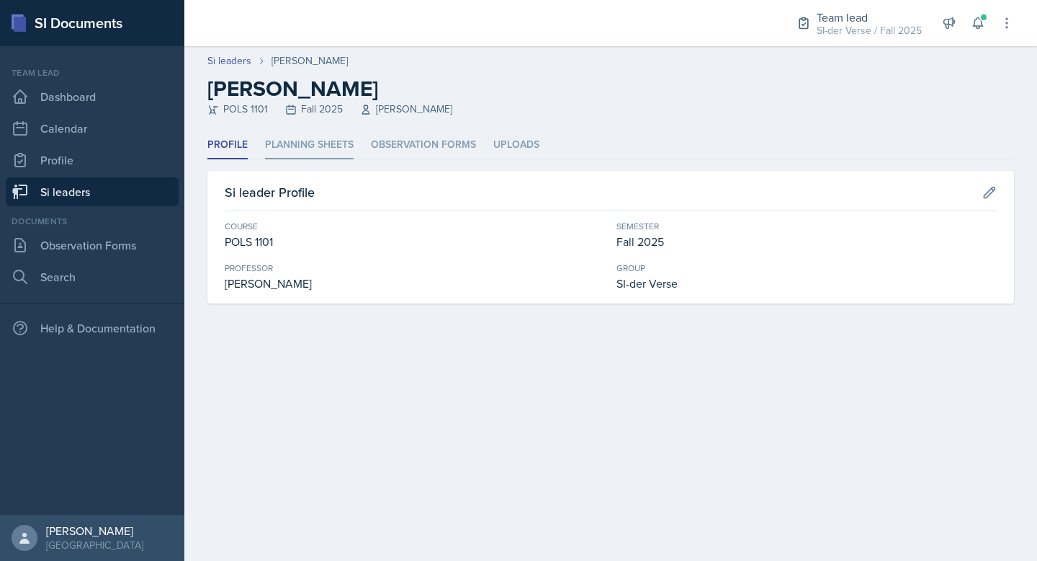
click at [305, 146] on li "Planning Sheets" at bounding box center [309, 145] width 89 height 28
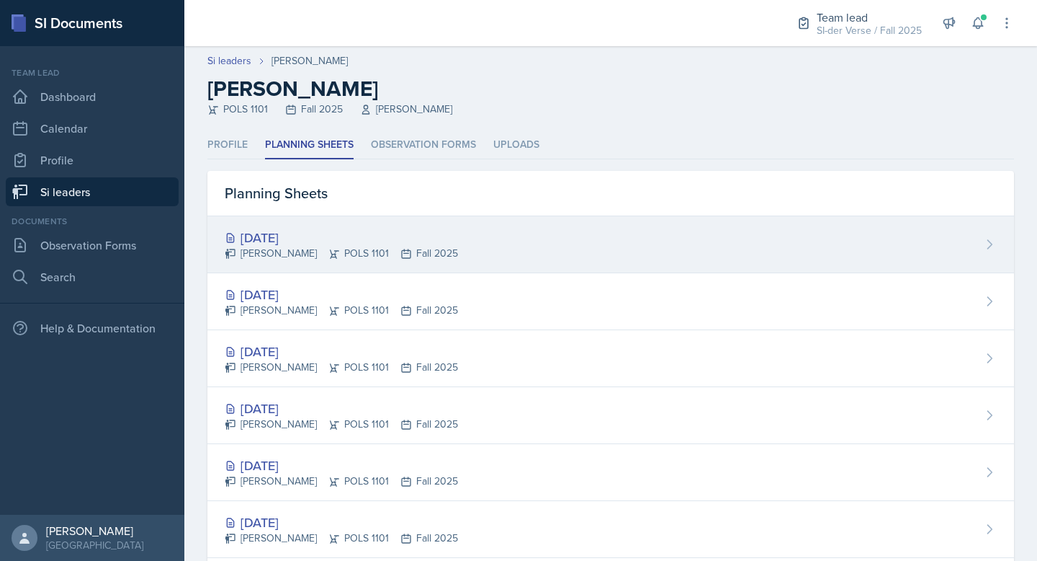
click at [321, 235] on div "[DATE]" at bounding box center [341, 237] width 233 height 19
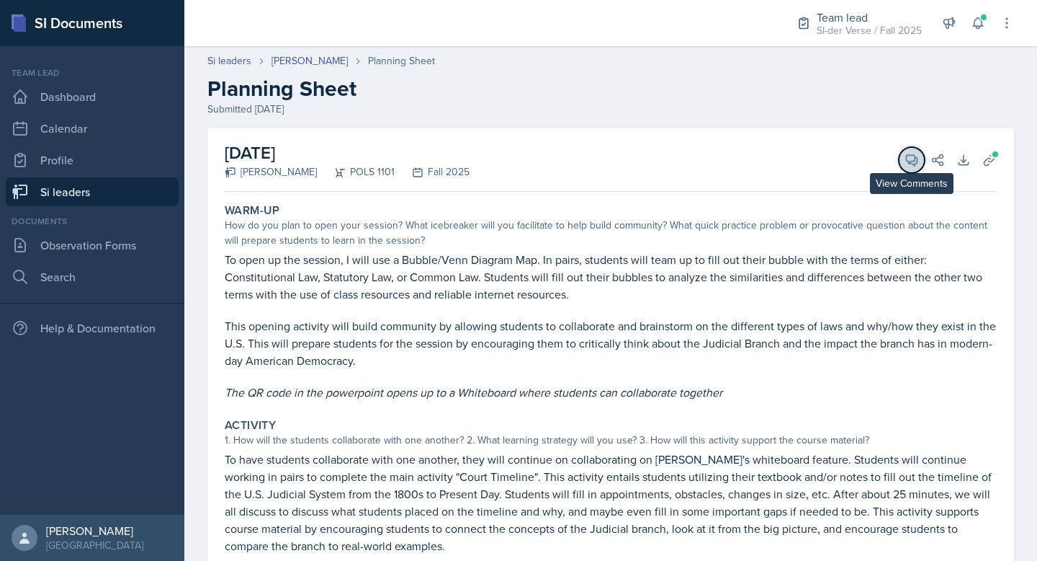
click at [905, 156] on icon at bounding box center [912, 160] width 14 height 14
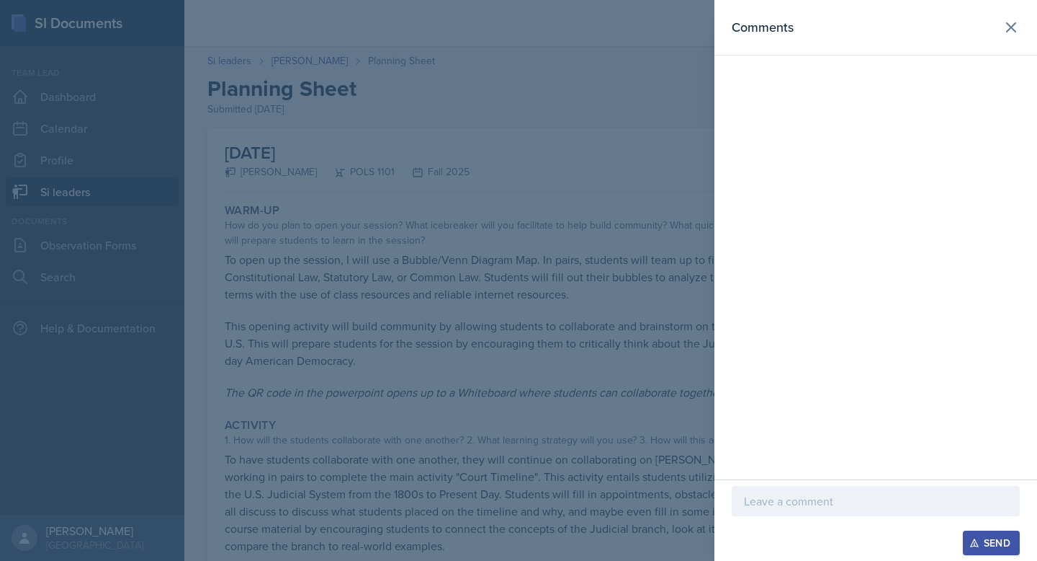
click at [767, 490] on div at bounding box center [876, 501] width 288 height 30
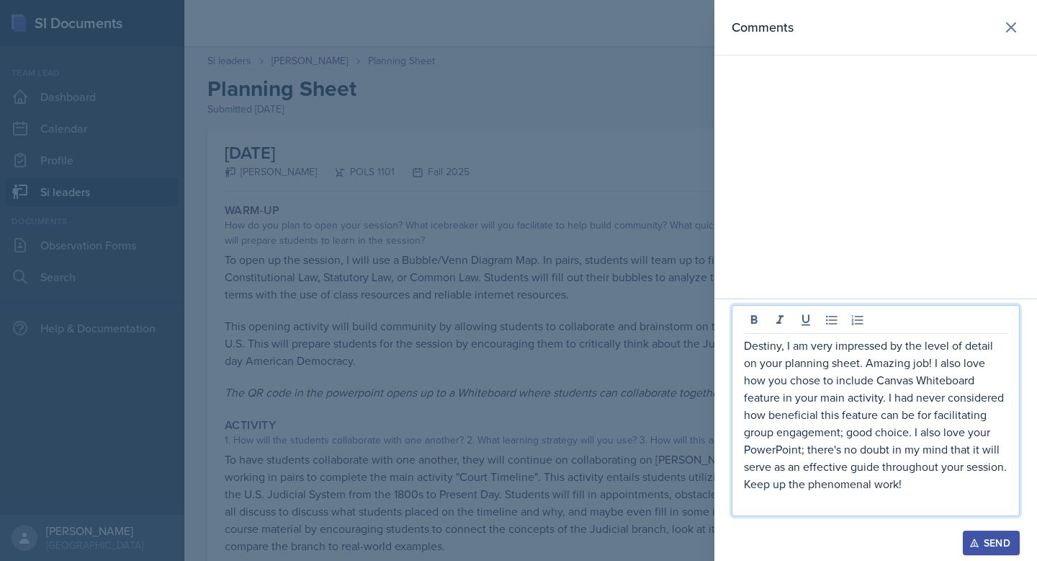
click at [960, 530] on div at bounding box center [876, 523] width 288 height 14
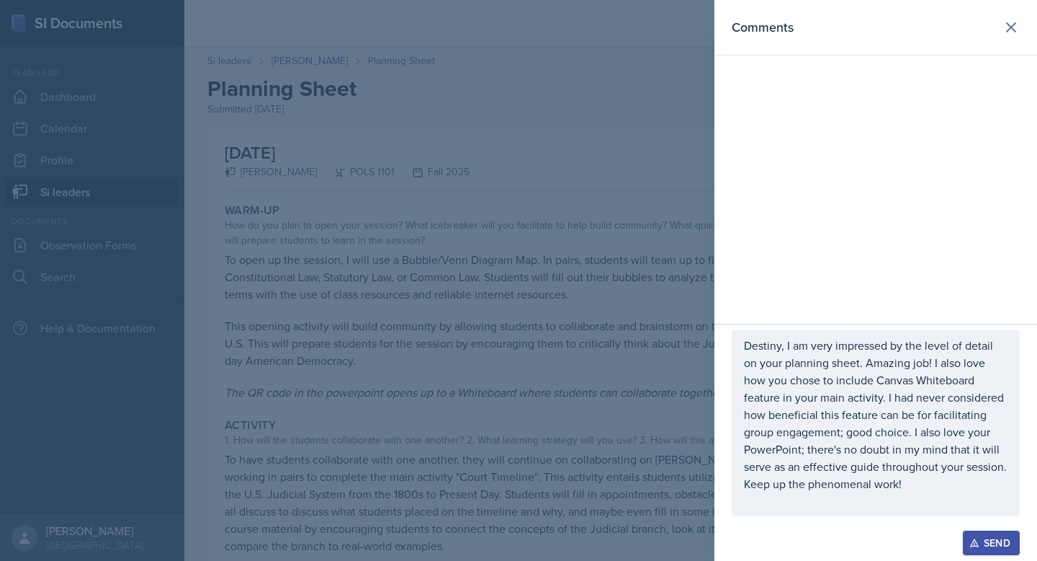
click at [986, 543] on div "Send" at bounding box center [992, 543] width 38 height 12
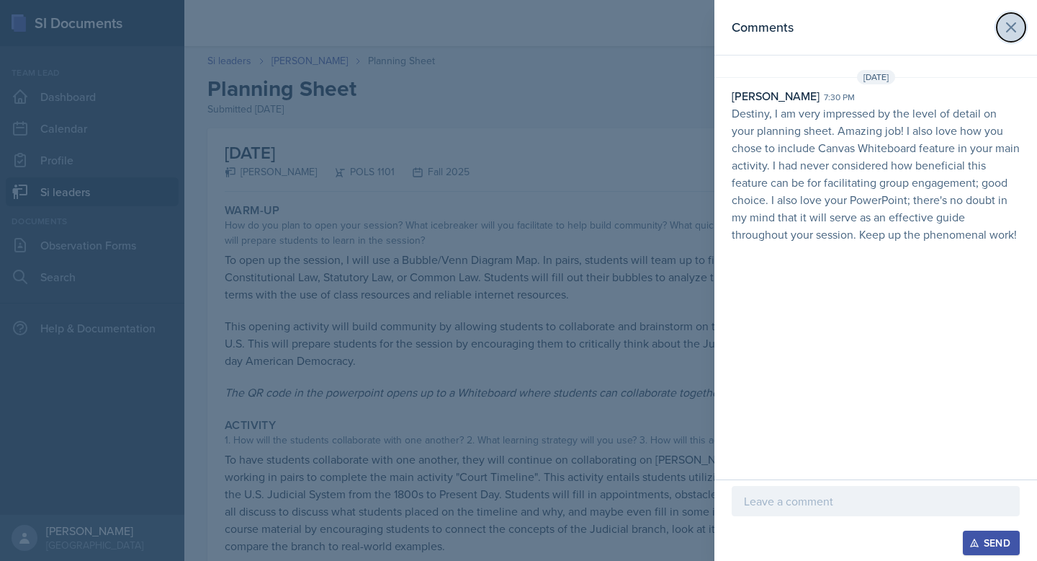
click at [1006, 32] on icon at bounding box center [1011, 27] width 17 height 17
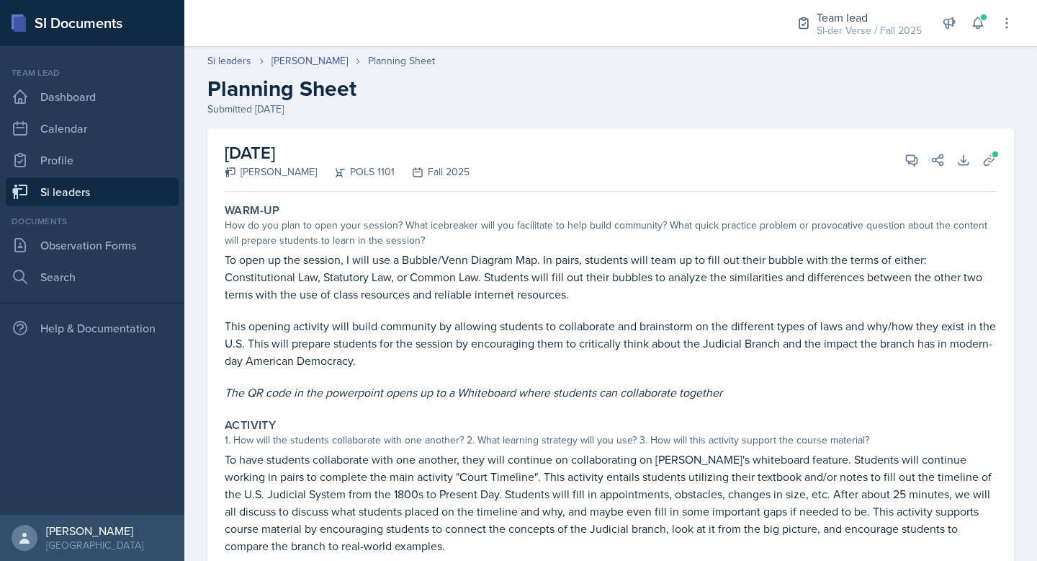
click at [117, 192] on link "Si leaders" at bounding box center [92, 191] width 173 height 29
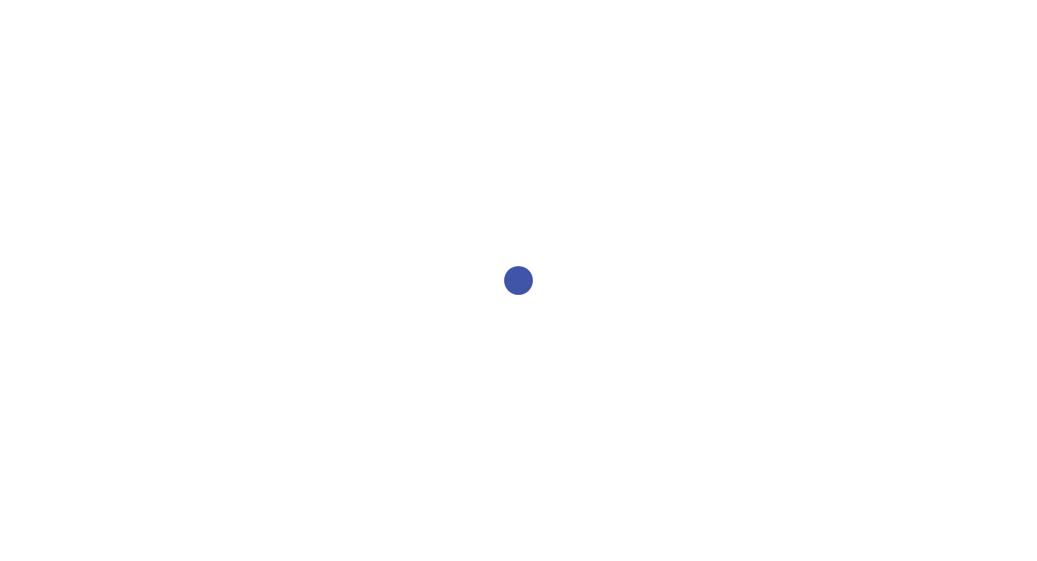
select select "2bed604d-1099-4043-b1bc-2365e8740244"
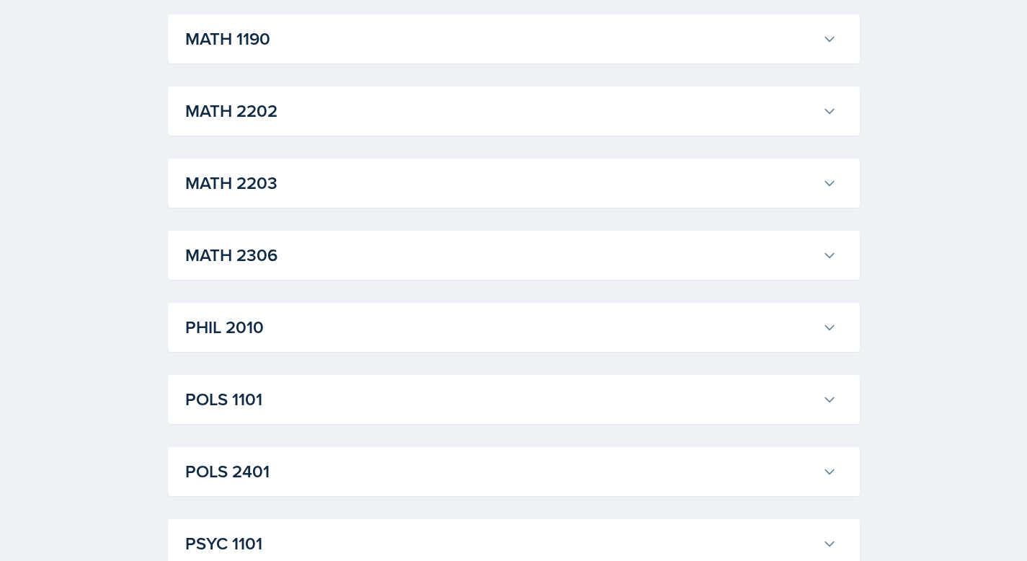
scroll to position [2017, 0]
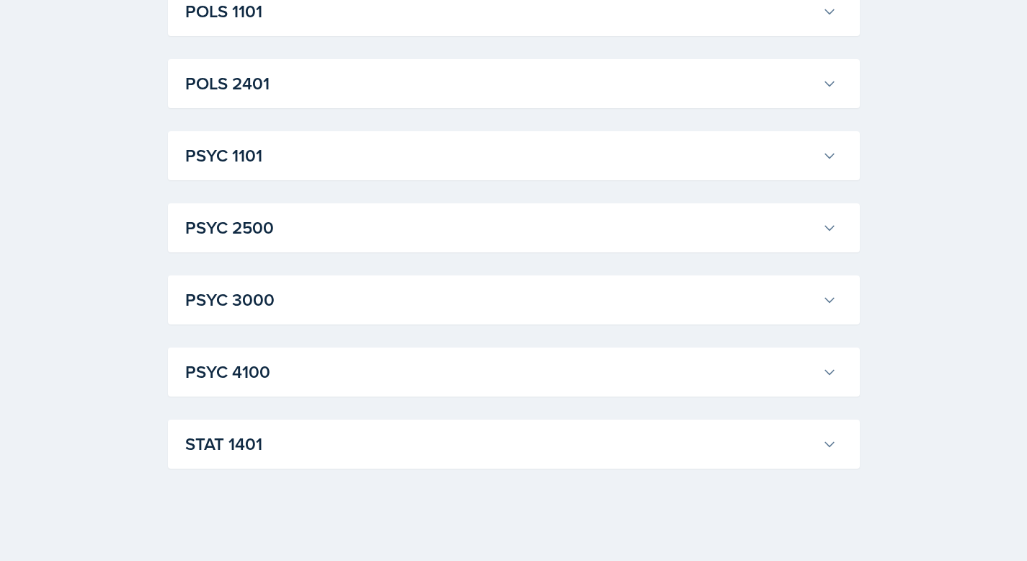
click at [272, 155] on h3 "PSYC 1101" at bounding box center [500, 156] width 631 height 26
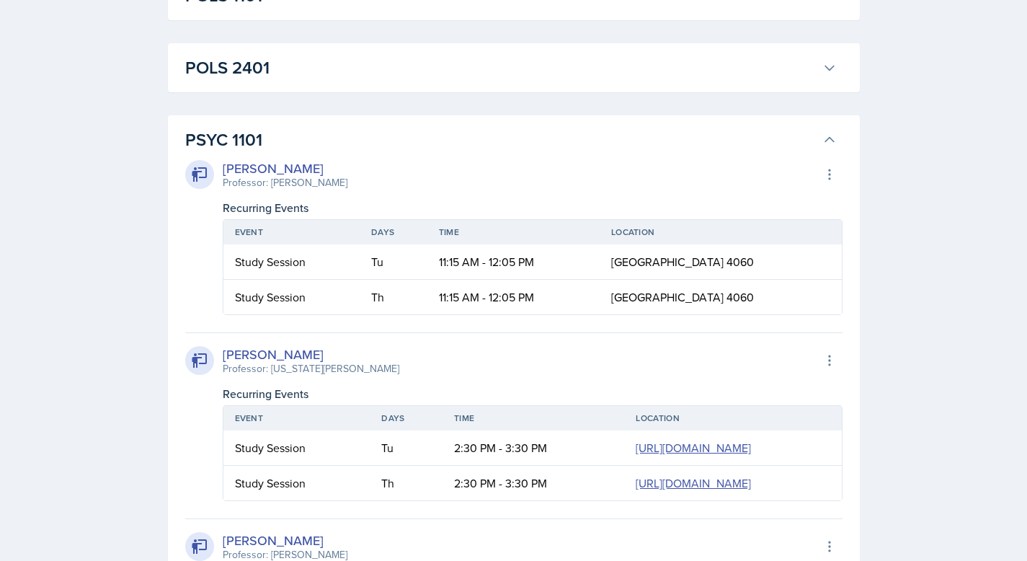
scroll to position [2018, 0]
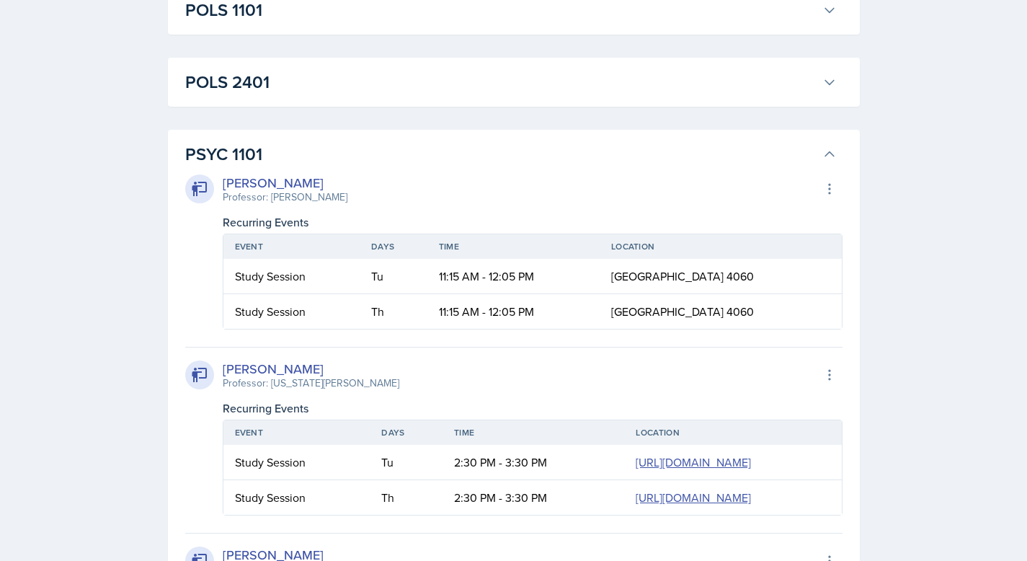
click at [269, 28] on div "POLS 1101 Malk Almimar Professor: John Moran Export to Google Calendar Recurrin…" at bounding box center [514, 10] width 692 height 49
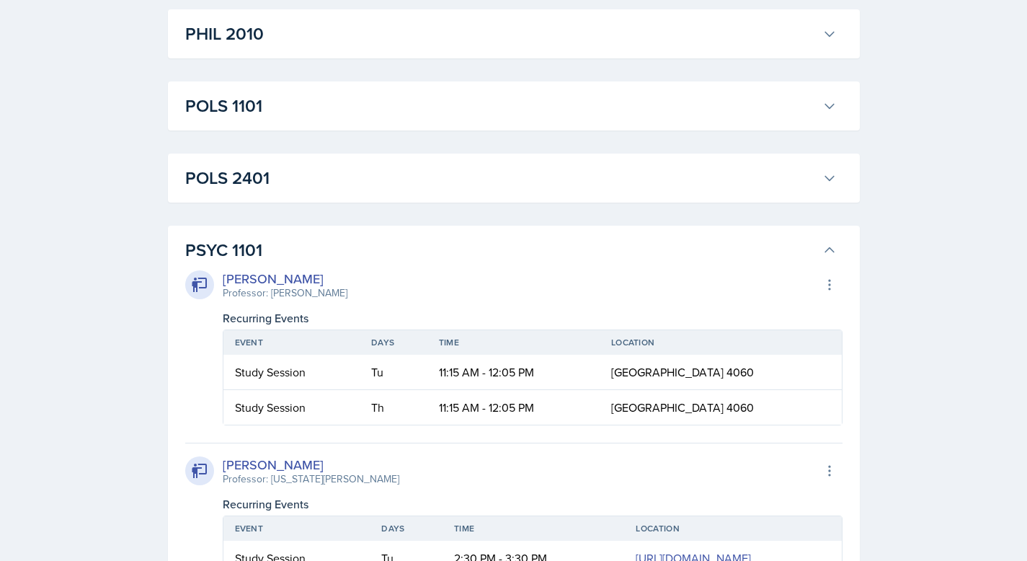
scroll to position [1913, 0]
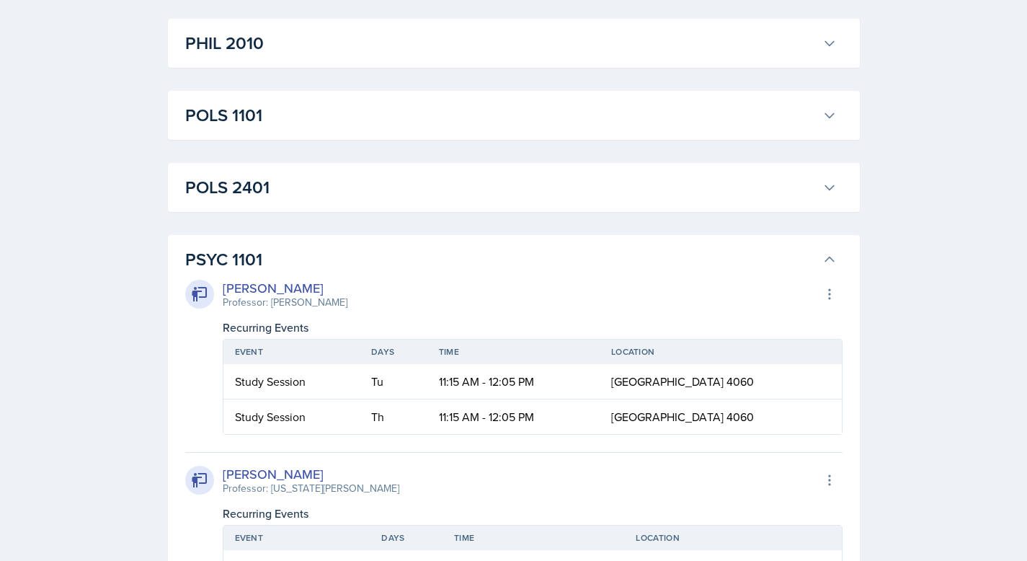
click at [422, 119] on h3 "POLS 1101" at bounding box center [500, 115] width 631 height 26
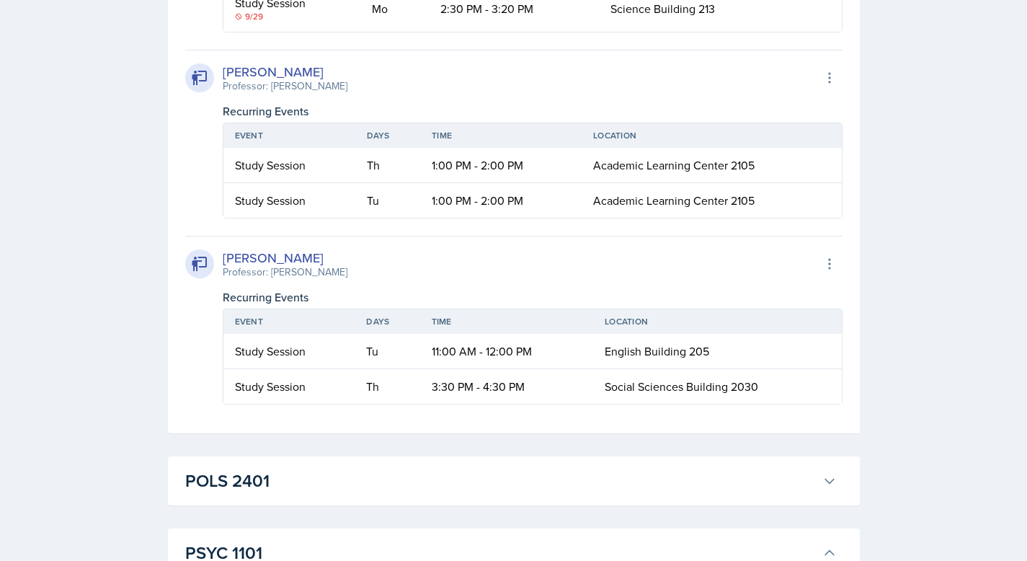
scroll to position [3100, 0]
